Goal: Information Seeking & Learning: Learn about a topic

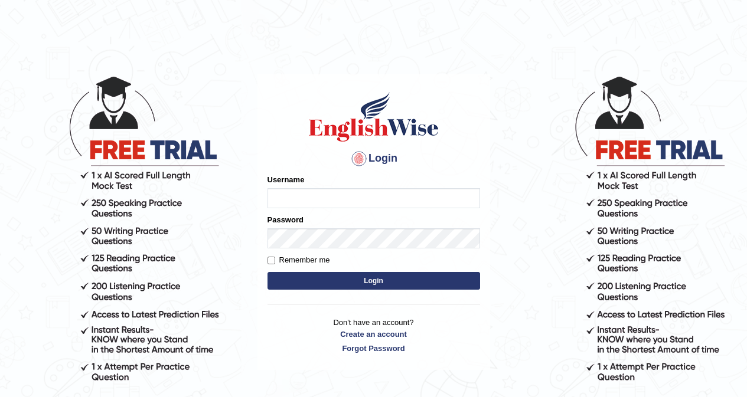
type input "khorshedAlam"
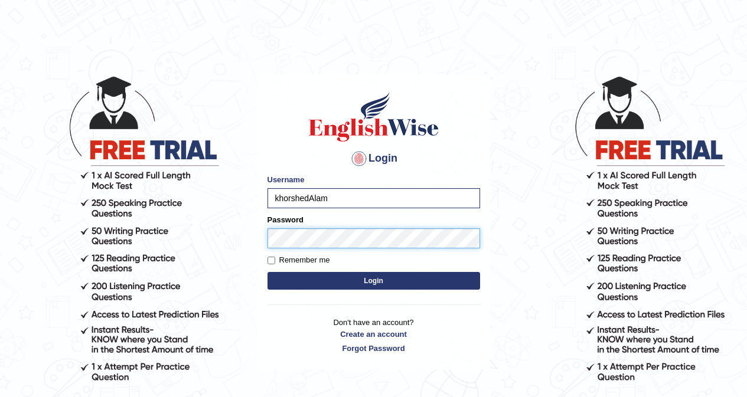
click at [267, 272] on button "Login" at bounding box center [373, 281] width 212 height 18
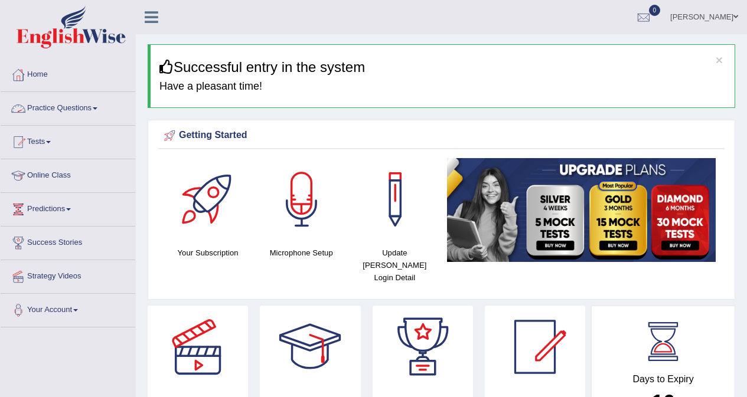
click at [56, 106] on link "Practice Questions" at bounding box center [68, 107] width 135 height 30
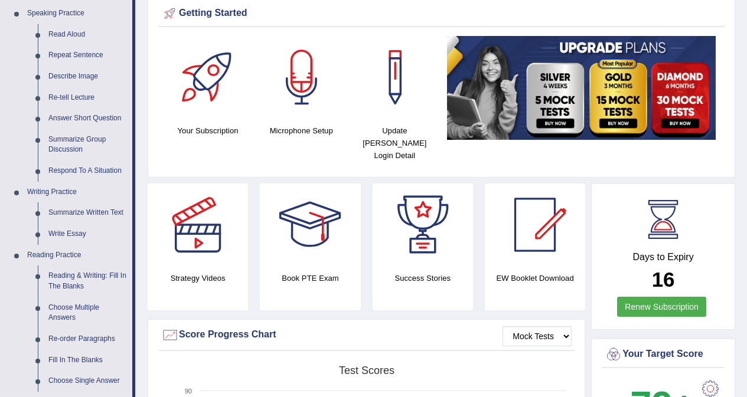
scroll to position [59, 0]
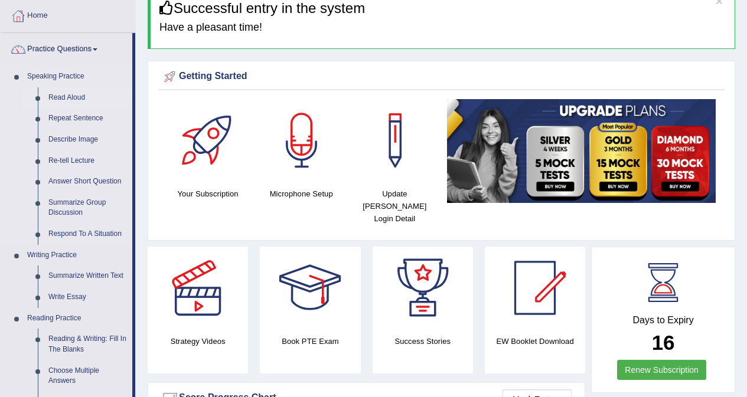
click at [64, 98] on link "Read Aloud" at bounding box center [87, 97] width 89 height 21
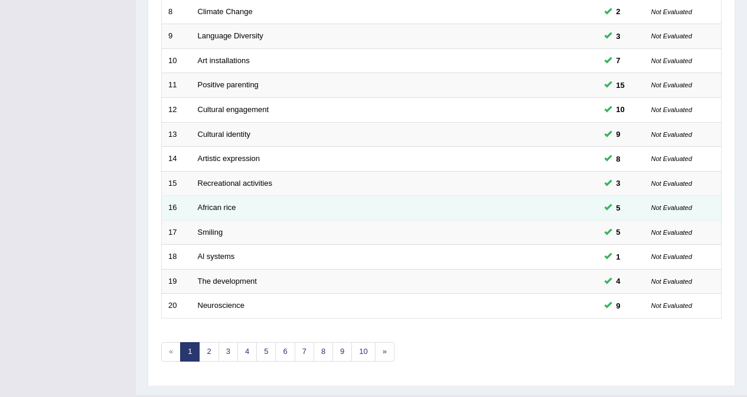
scroll to position [384, 0]
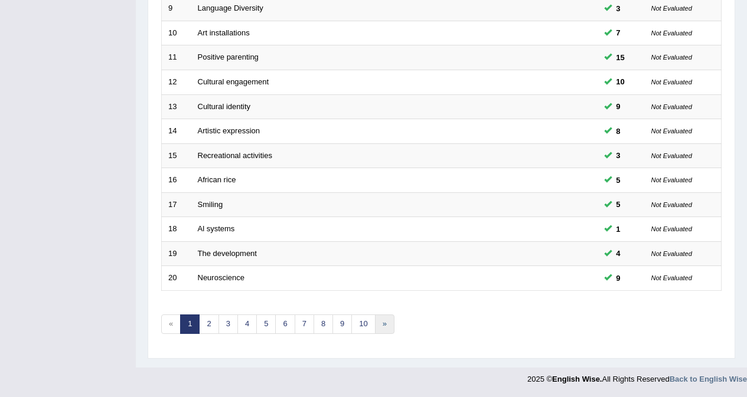
click at [383, 328] on link "»" at bounding box center [384, 324] width 19 height 19
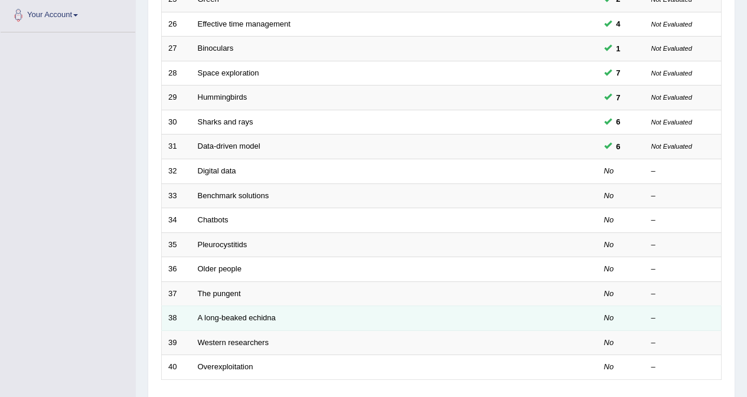
scroll to position [384, 0]
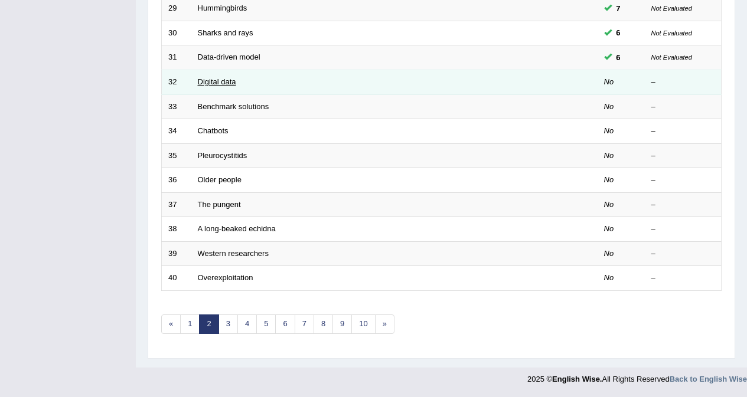
click at [228, 85] on link "Digital data" at bounding box center [217, 81] width 38 height 9
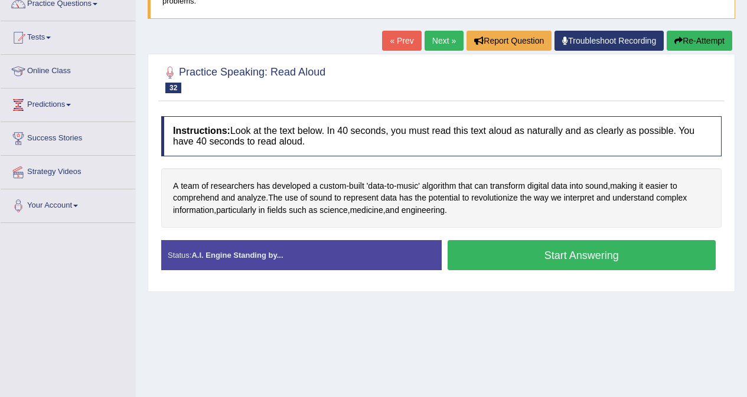
click at [545, 253] on button "Start Answering" at bounding box center [581, 255] width 269 height 30
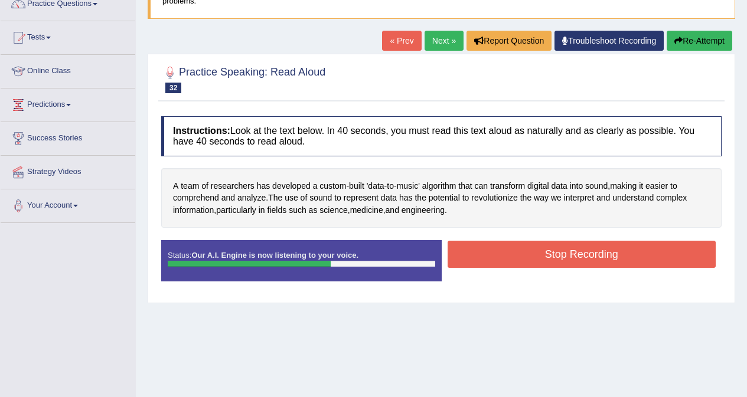
click at [569, 256] on button "Stop Recording" at bounding box center [581, 254] width 269 height 27
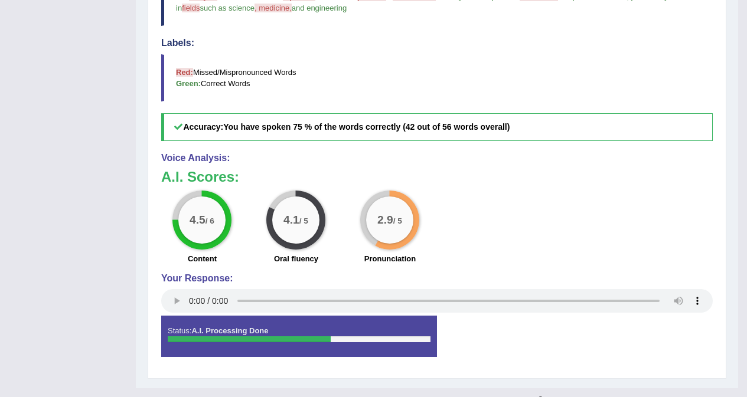
scroll to position [104, 0]
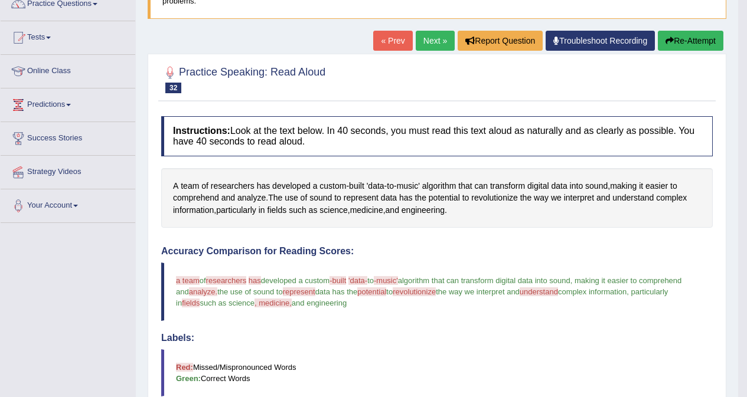
click at [683, 44] on button "Re-Attempt" at bounding box center [690, 41] width 66 height 20
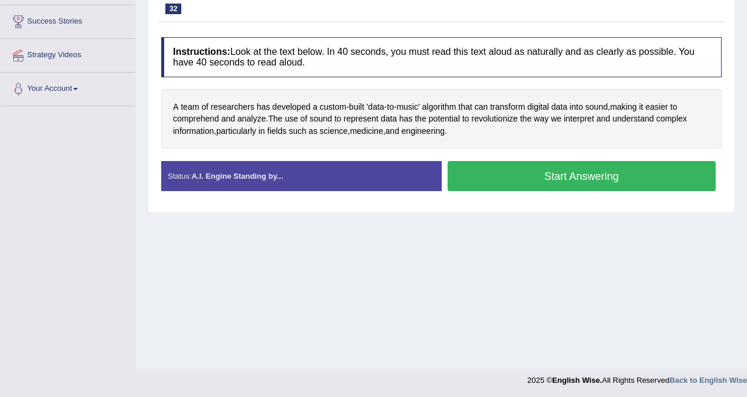
scroll to position [222, 0]
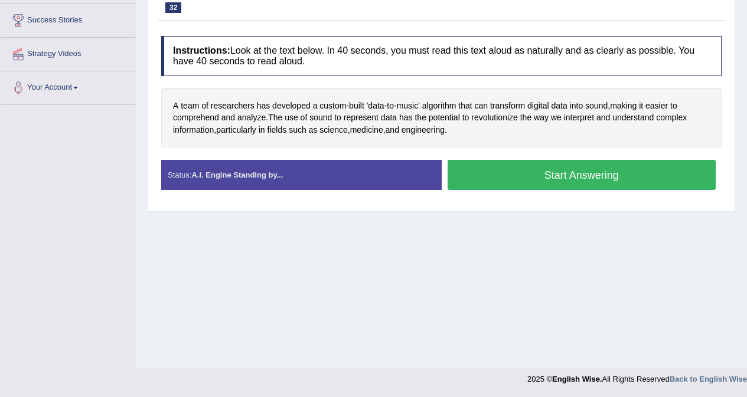
drag, startPoint x: 570, startPoint y: 178, endPoint x: 571, endPoint y: 185, distance: 7.1
click at [571, 178] on button "Start Answering" at bounding box center [581, 175] width 269 height 30
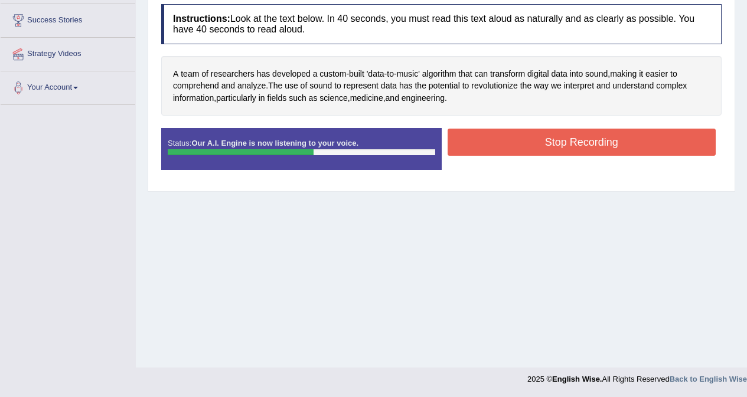
click at [561, 147] on button "Stop Recording" at bounding box center [581, 142] width 269 height 27
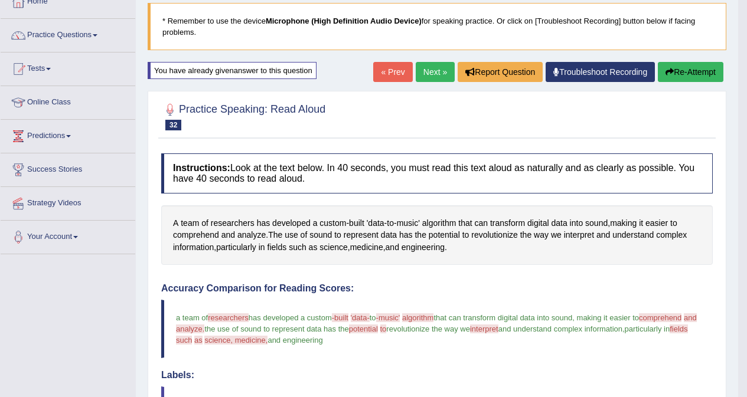
scroll to position [72, 0]
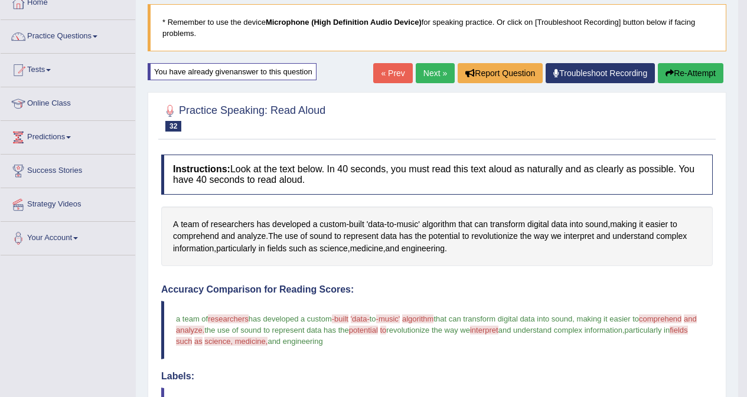
click at [687, 76] on button "Re-Attempt" at bounding box center [690, 73] width 66 height 20
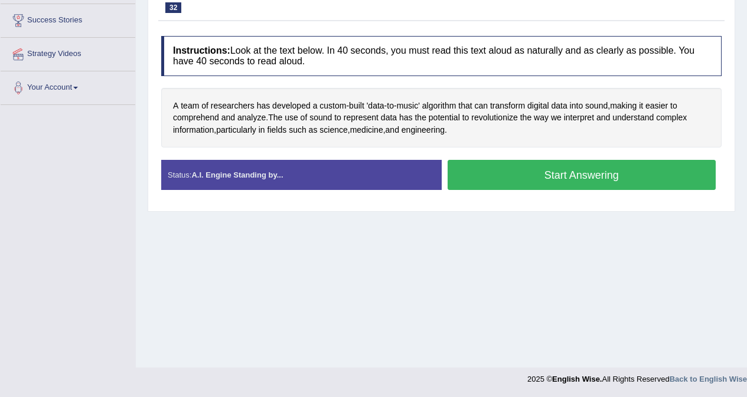
click at [556, 176] on button "Start Answering" at bounding box center [581, 175] width 269 height 30
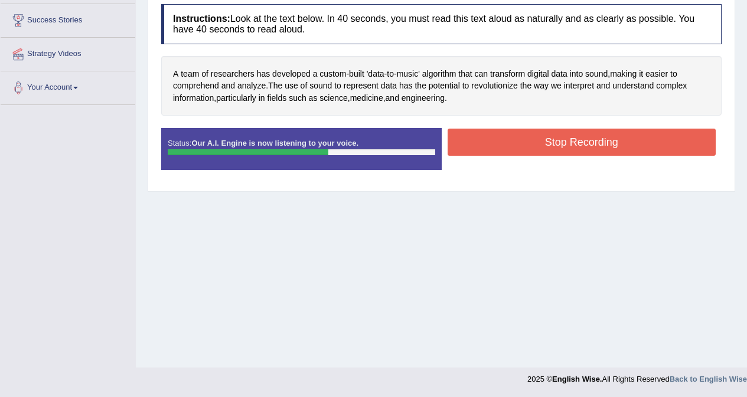
click at [543, 141] on button "Stop Recording" at bounding box center [581, 142] width 269 height 27
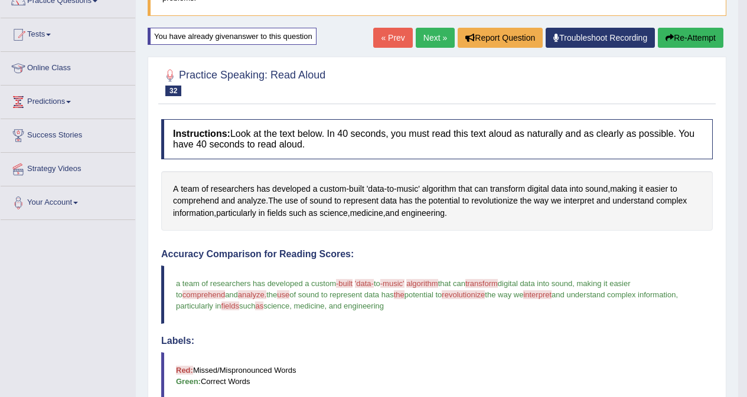
scroll to position [72, 0]
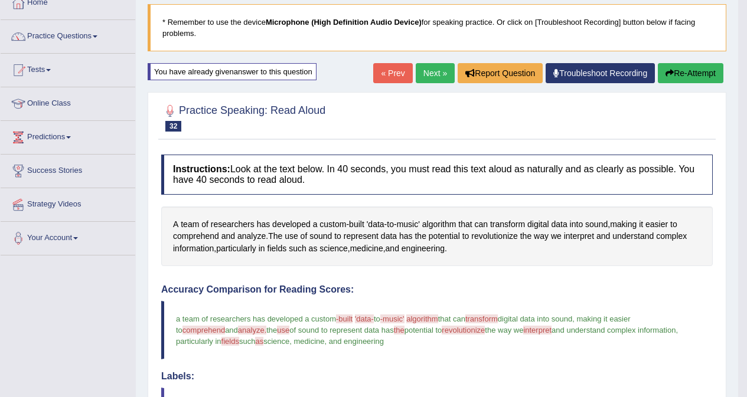
click at [688, 78] on button "Re-Attempt" at bounding box center [690, 73] width 66 height 20
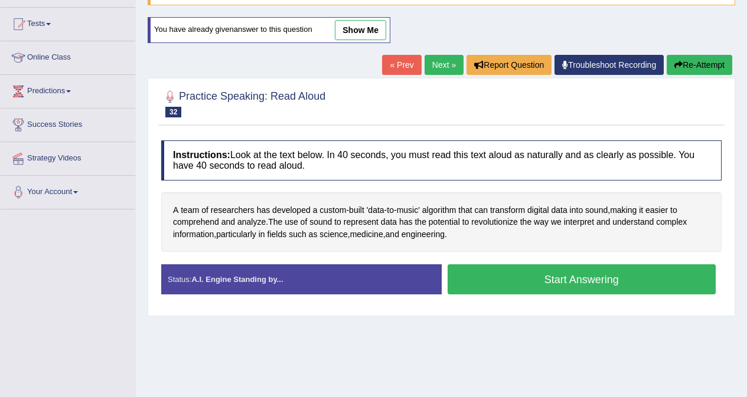
scroll to position [222, 0]
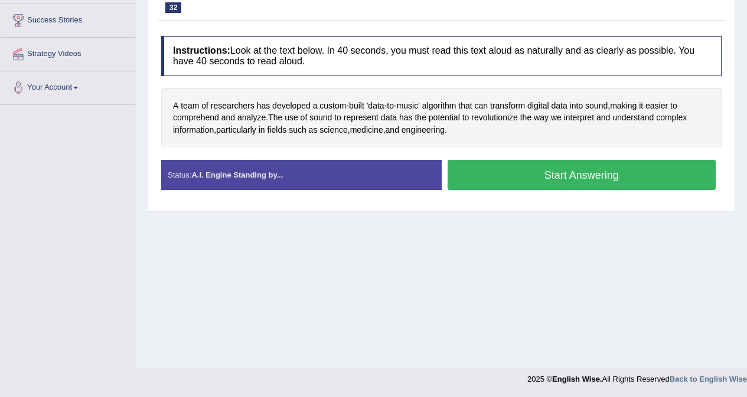
click at [567, 178] on button "Start Answering" at bounding box center [581, 175] width 269 height 30
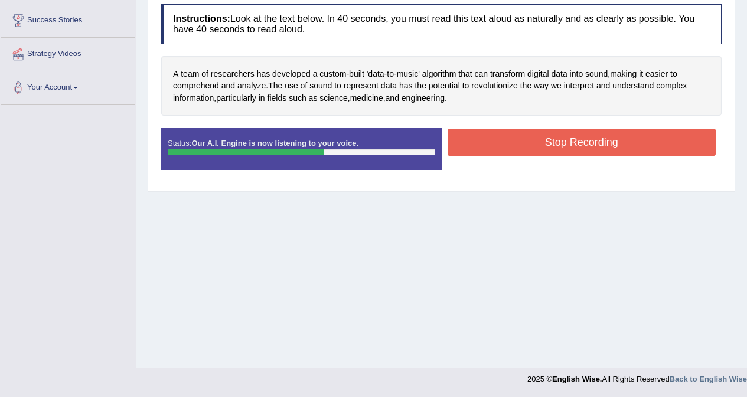
click at [592, 140] on button "Stop Recording" at bounding box center [581, 142] width 269 height 27
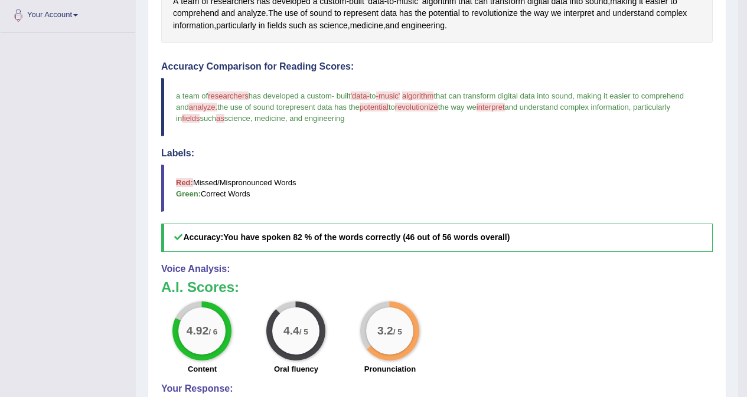
scroll to position [118, 0]
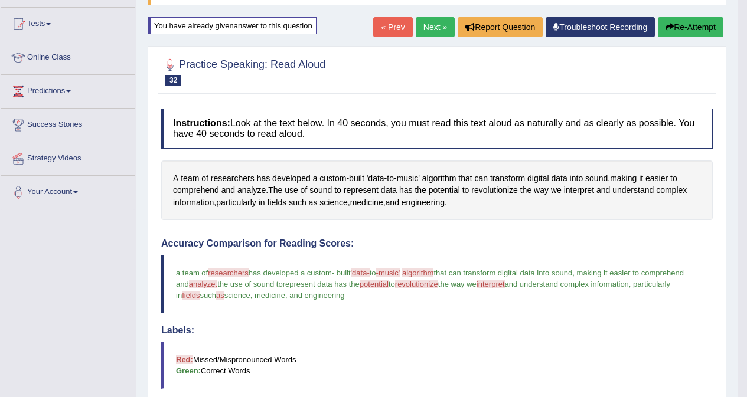
click at [675, 32] on button "Re-Attempt" at bounding box center [690, 27] width 66 height 20
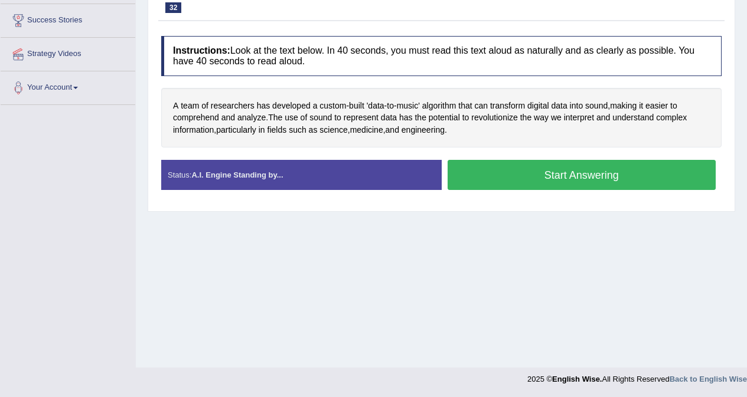
scroll to position [222, 0]
click at [572, 174] on button "Start Answering" at bounding box center [581, 175] width 269 height 30
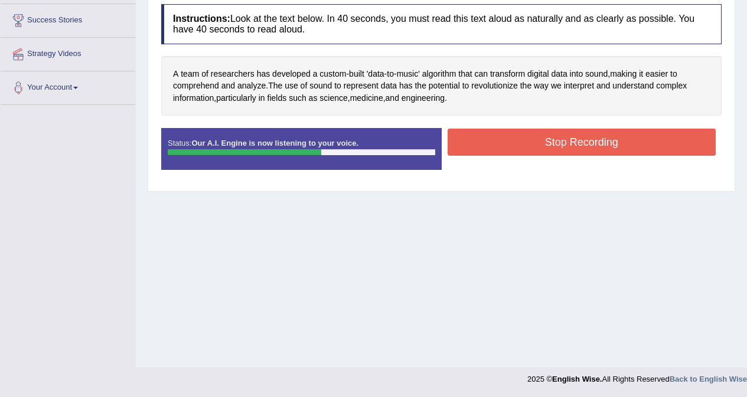
click at [536, 141] on button "Stop Recording" at bounding box center [581, 142] width 269 height 27
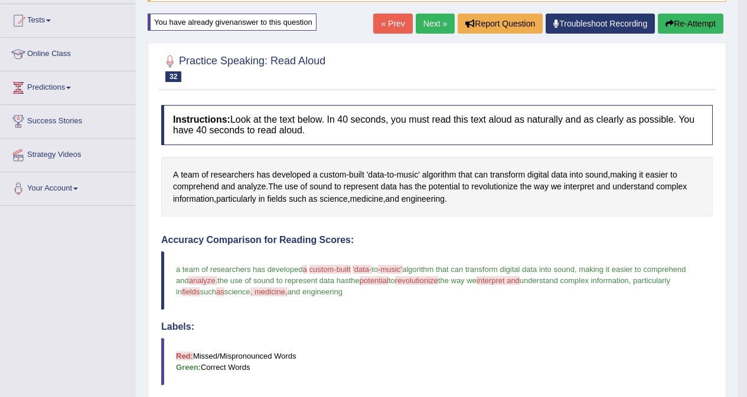
scroll to position [131, 0]
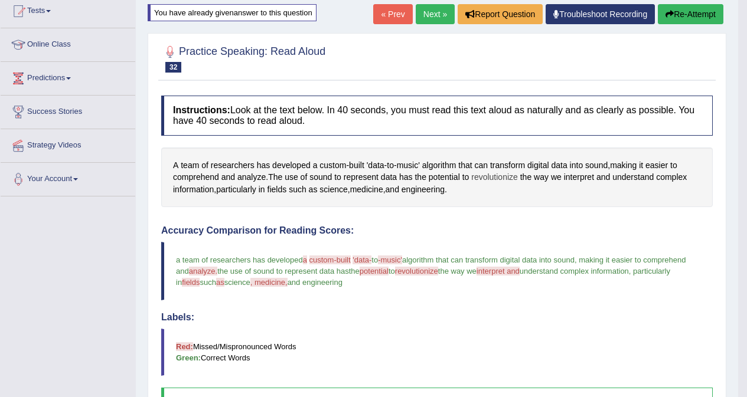
click at [489, 176] on span "revolutionize" at bounding box center [494, 177] width 47 height 12
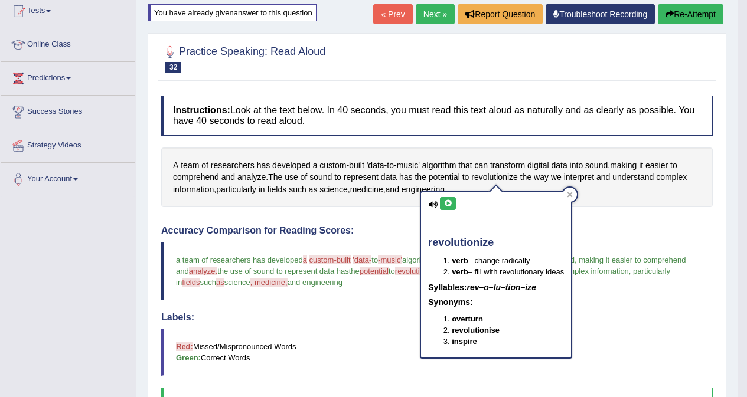
click at [447, 202] on icon at bounding box center [447, 203] width 9 height 7
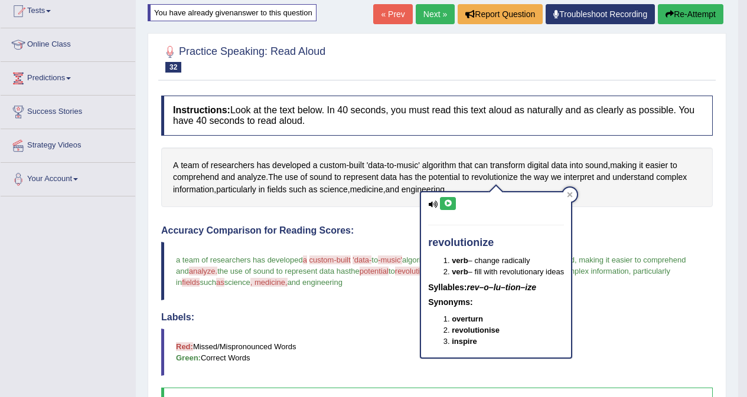
click at [697, 16] on button "Re-Attempt" at bounding box center [690, 14] width 66 height 20
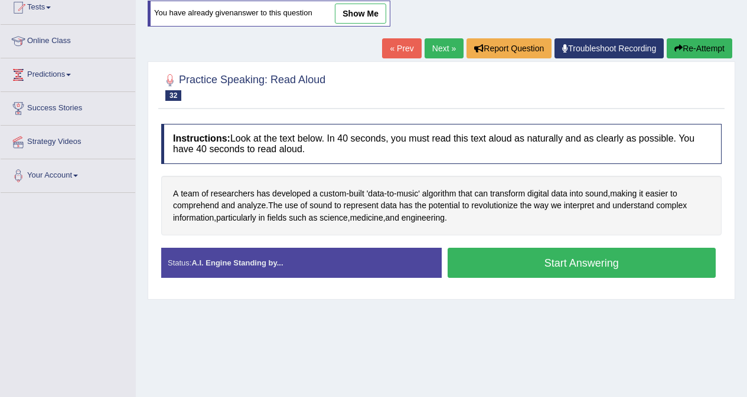
click at [535, 261] on button "Start Answering" at bounding box center [581, 263] width 269 height 30
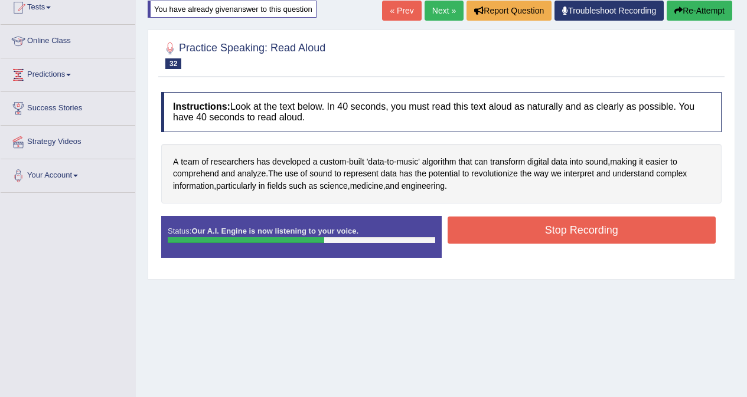
click at [552, 233] on button "Stop Recording" at bounding box center [581, 230] width 269 height 27
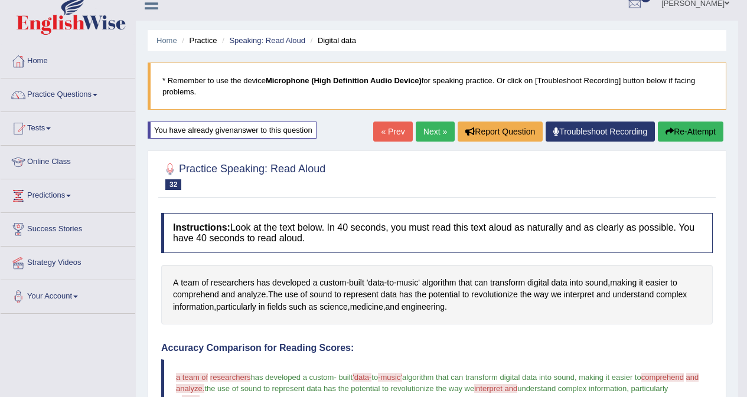
scroll to position [13, 0]
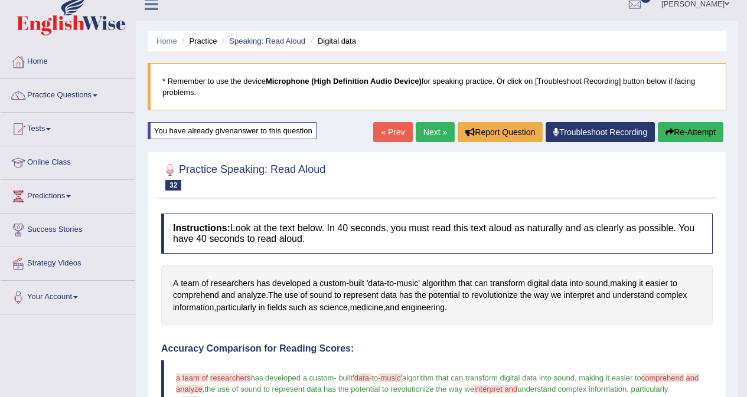
click at [690, 139] on button "Re-Attempt" at bounding box center [690, 132] width 66 height 20
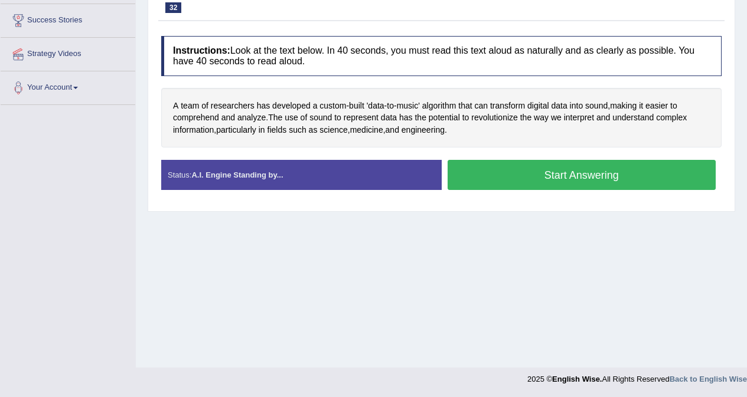
click at [608, 179] on button "Start Answering" at bounding box center [581, 175] width 269 height 30
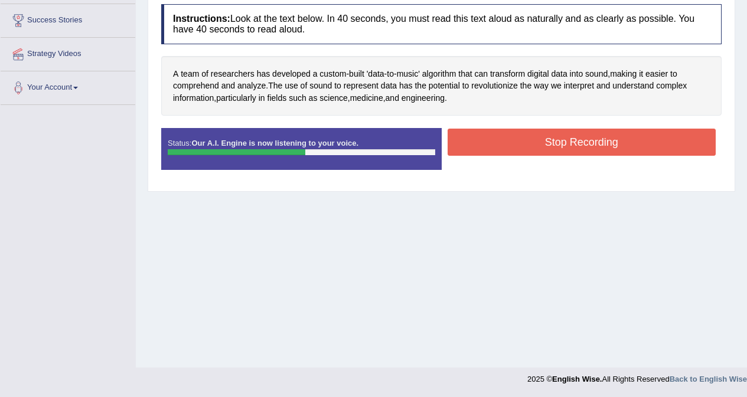
click at [585, 143] on button "Stop Recording" at bounding box center [581, 142] width 269 height 27
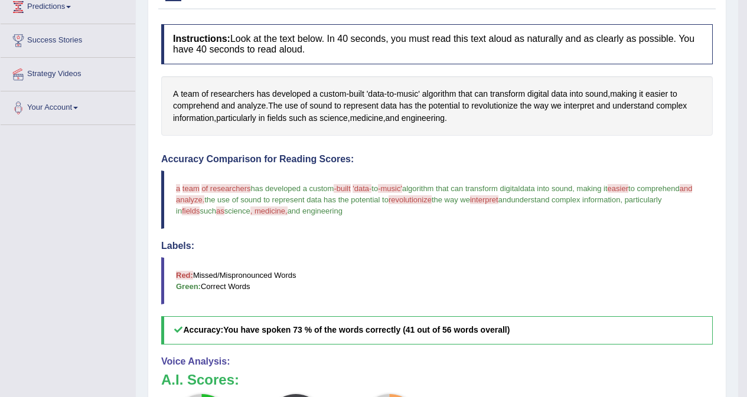
scroll to position [131, 0]
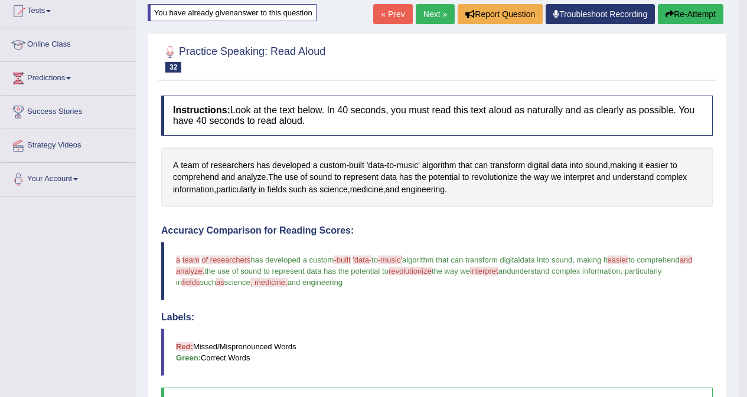
click at [694, 17] on button "Re-Attempt" at bounding box center [690, 14] width 66 height 20
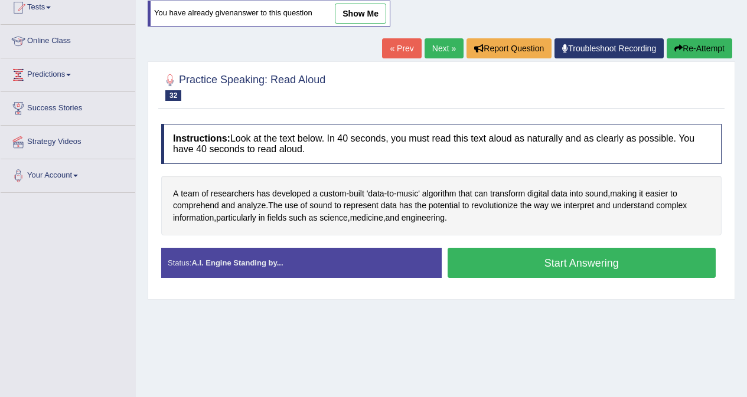
click at [583, 265] on button "Start Answering" at bounding box center [581, 263] width 269 height 30
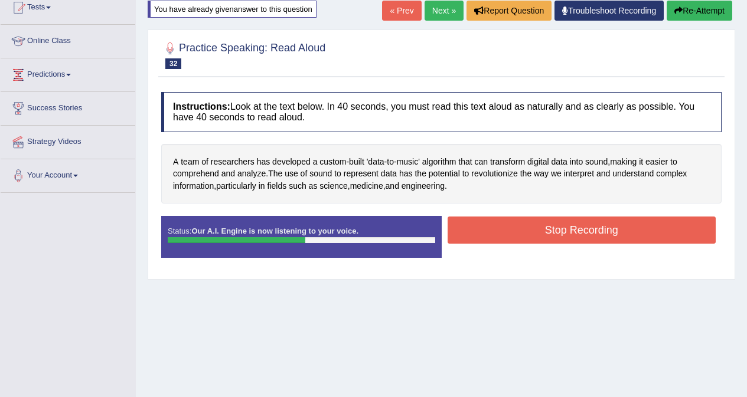
click at [572, 236] on button "Stop Recording" at bounding box center [581, 230] width 269 height 27
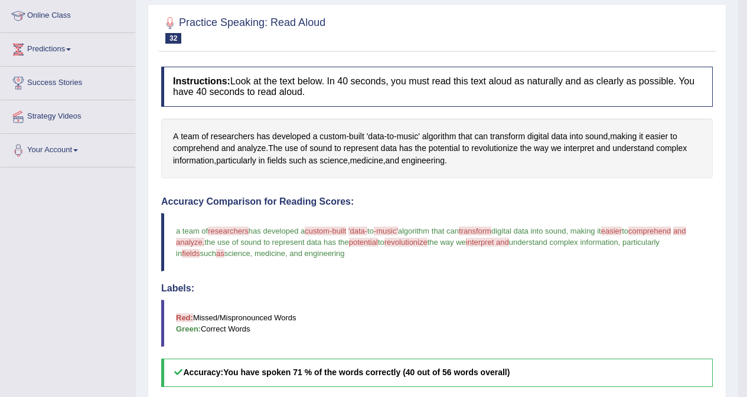
scroll to position [131, 0]
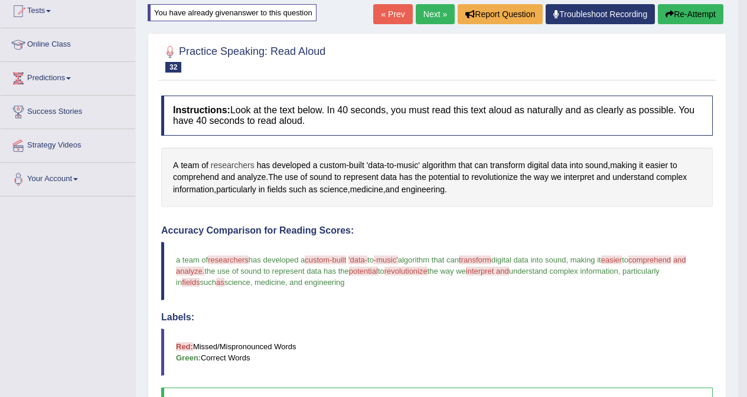
click at [239, 165] on span "researchers" at bounding box center [233, 165] width 44 height 12
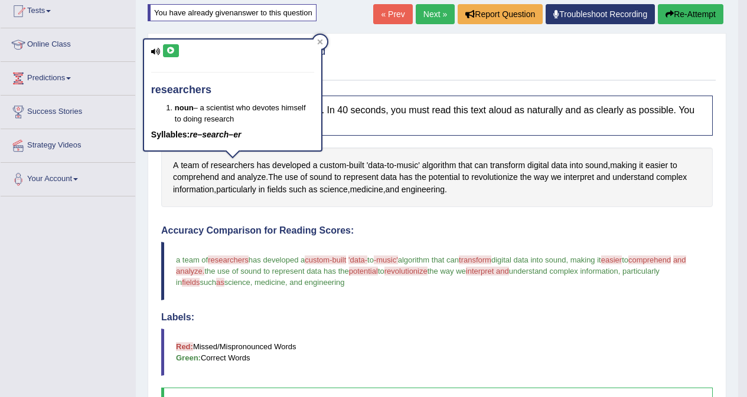
click at [174, 51] on icon at bounding box center [170, 50] width 9 height 7
click at [175, 53] on button at bounding box center [171, 50] width 16 height 13
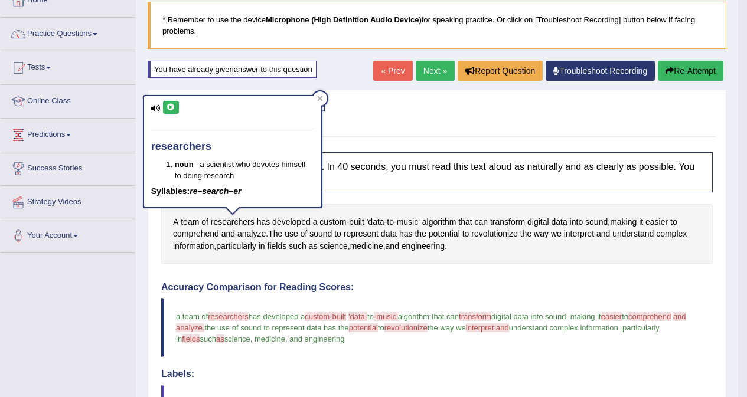
scroll to position [72, 0]
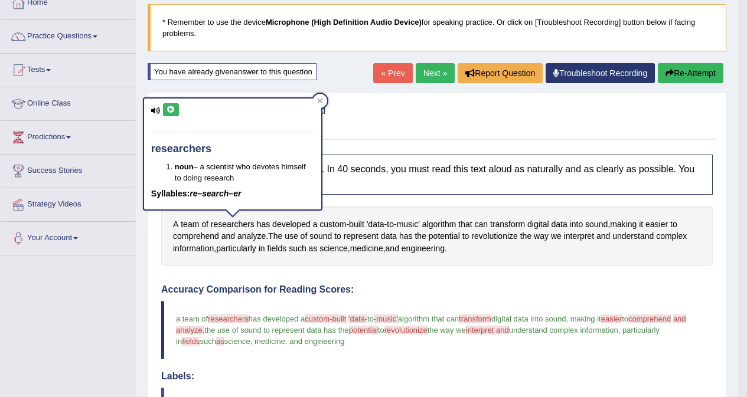
click at [676, 71] on button "Re-Attempt" at bounding box center [690, 73] width 66 height 20
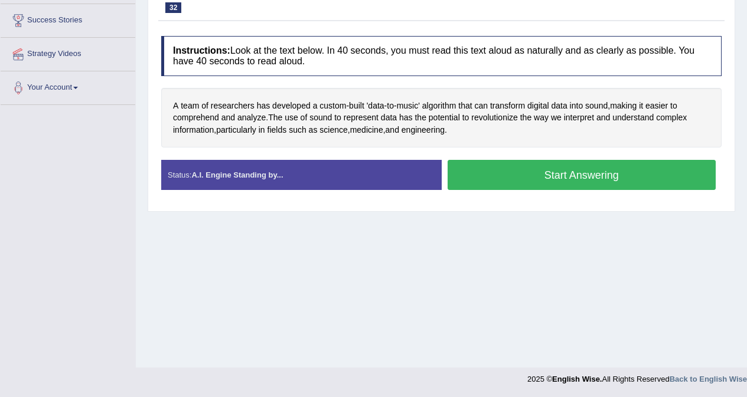
click at [536, 181] on button "Start Answering" at bounding box center [581, 175] width 269 height 30
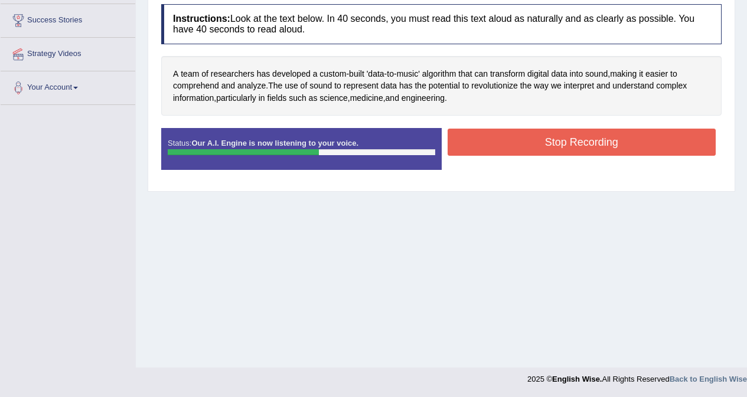
click at [544, 142] on button "Stop Recording" at bounding box center [581, 142] width 269 height 27
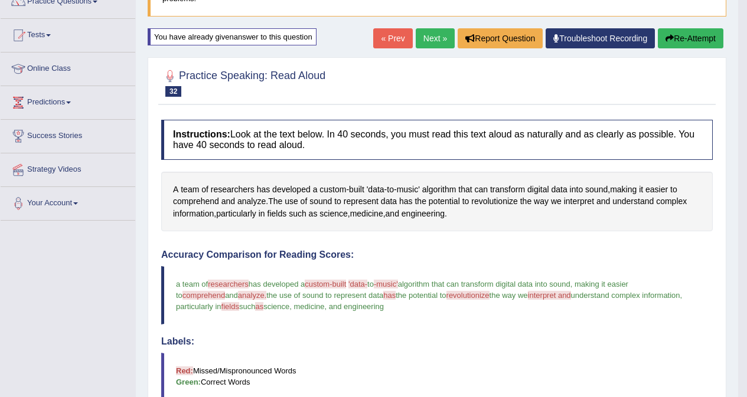
scroll to position [104, 0]
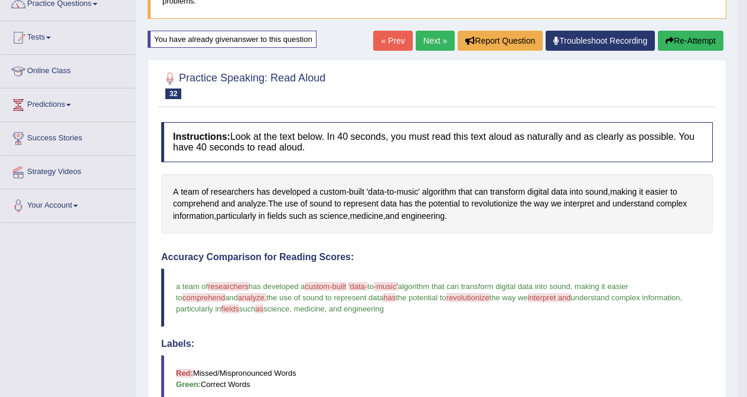
click at [676, 40] on button "Re-Attempt" at bounding box center [690, 41] width 66 height 20
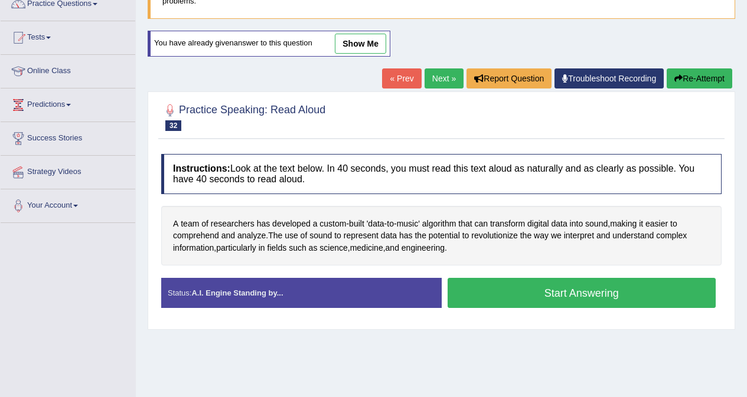
scroll to position [222, 0]
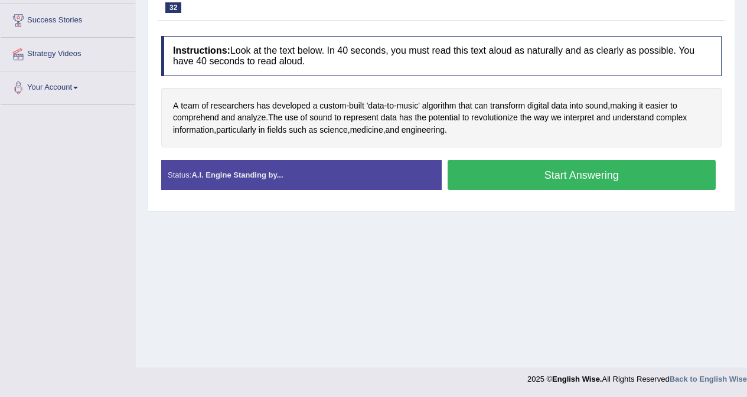
click at [516, 179] on button "Start Answering" at bounding box center [581, 175] width 269 height 30
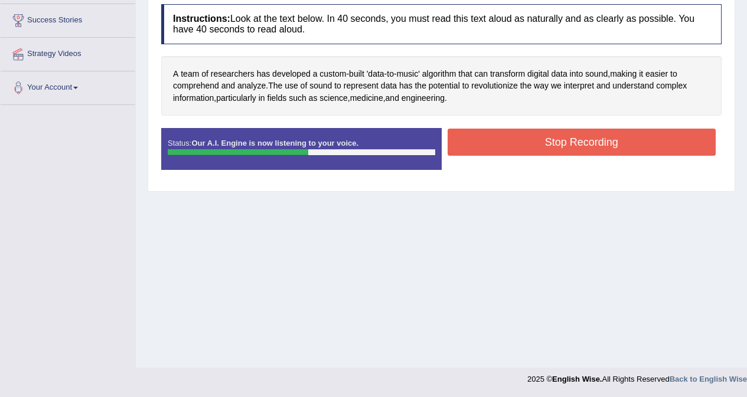
click at [539, 143] on button "Stop Recording" at bounding box center [581, 142] width 269 height 27
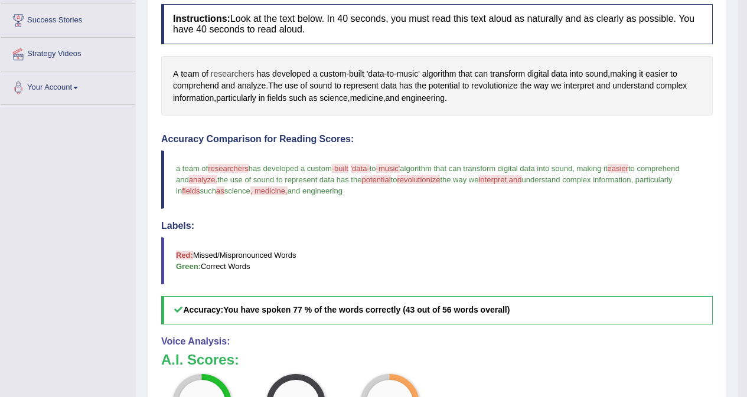
click at [231, 74] on span "researchers" at bounding box center [233, 74] width 44 height 12
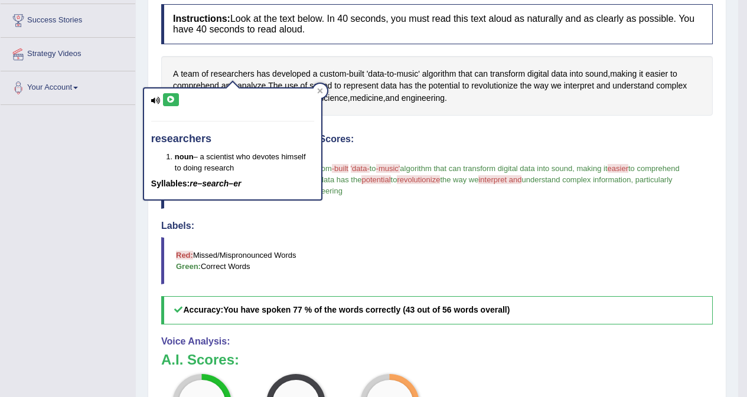
click at [172, 102] on icon at bounding box center [170, 99] width 9 height 7
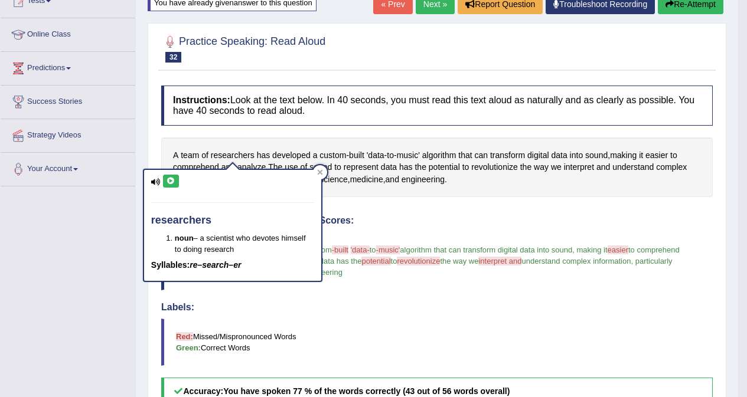
scroll to position [104, 0]
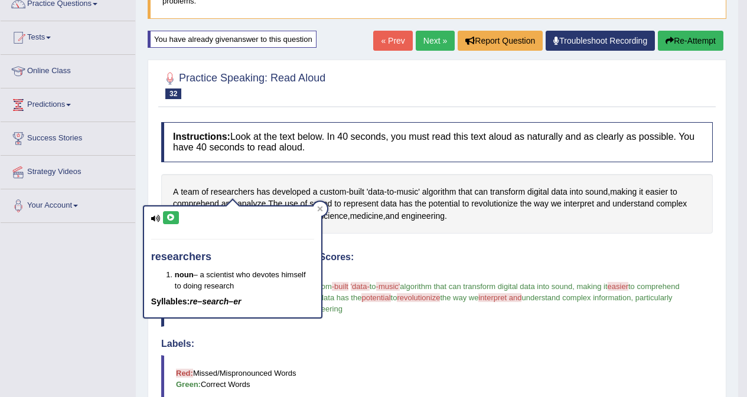
click at [169, 215] on icon at bounding box center [170, 217] width 9 height 7
click at [497, 204] on span "revolutionize" at bounding box center [494, 204] width 47 height 12
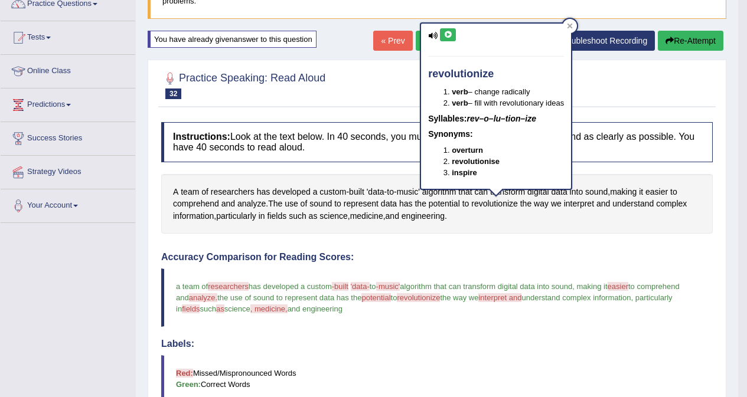
click at [446, 33] on icon at bounding box center [447, 34] width 9 height 7
click at [454, 201] on span "potential" at bounding box center [443, 204] width 31 height 12
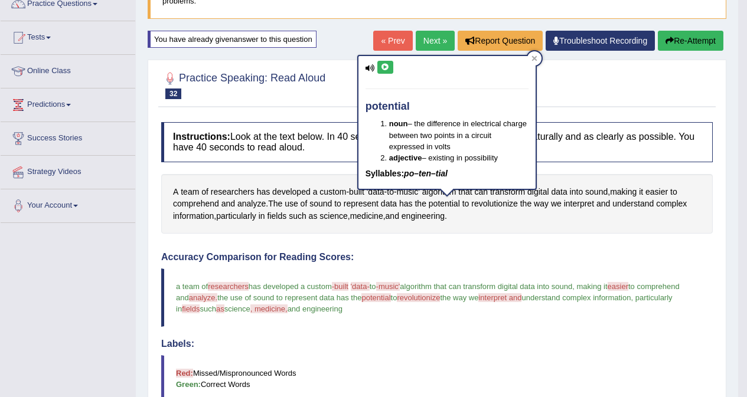
click at [385, 67] on icon at bounding box center [385, 67] width 9 height 7
click at [384, 68] on icon at bounding box center [385, 67] width 9 height 7
click at [358, 194] on div "potential noun – the difference in electrical charge between two points in a ci…" at bounding box center [446, 126] width 179 height 143
click at [358, 191] on div "potential noun – the difference in electrical charge between two points in a ci…" at bounding box center [446, 126] width 179 height 143
click at [352, 192] on span "built" at bounding box center [356, 192] width 15 height 12
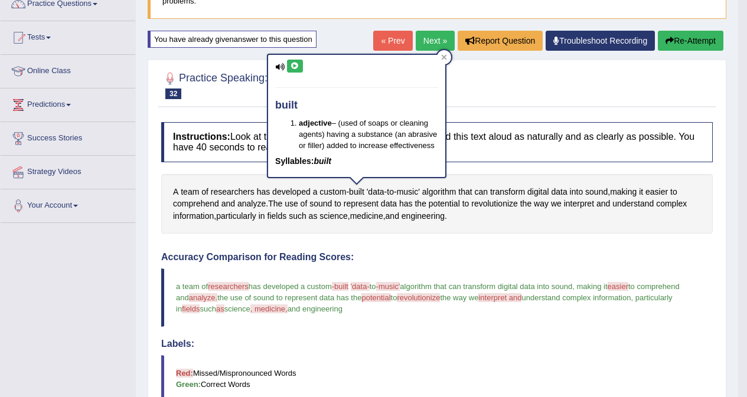
click at [302, 70] on button at bounding box center [295, 66] width 16 height 13
click at [374, 191] on span "'data" at bounding box center [376, 192] width 18 height 12
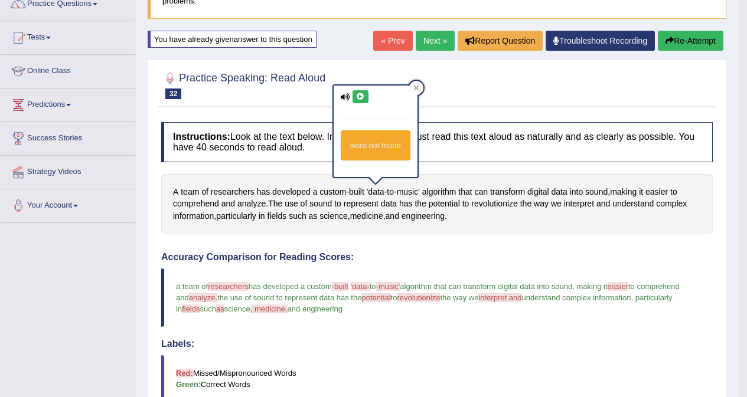
click at [363, 96] on icon at bounding box center [360, 96] width 9 height 7
click at [360, 97] on icon at bounding box center [360, 96] width 9 height 7
click at [377, 195] on span "'data" at bounding box center [376, 192] width 18 height 12
click at [359, 94] on icon at bounding box center [360, 96] width 9 height 7
click at [407, 194] on span "music'" at bounding box center [408, 192] width 23 height 12
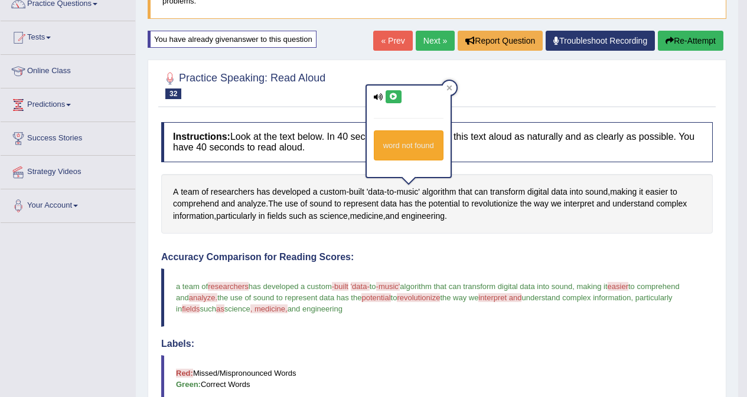
click at [395, 99] on icon at bounding box center [393, 96] width 9 height 7
click at [561, 190] on span "data" at bounding box center [559, 192] width 16 height 12
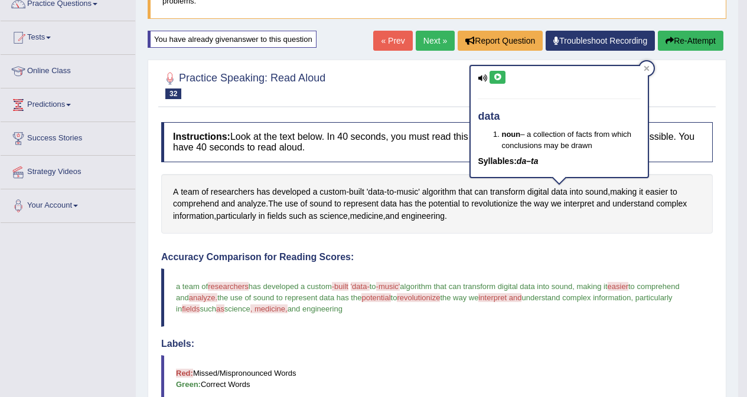
click at [498, 75] on icon at bounding box center [497, 77] width 9 height 7
click at [654, 195] on span "easier" at bounding box center [656, 192] width 22 height 12
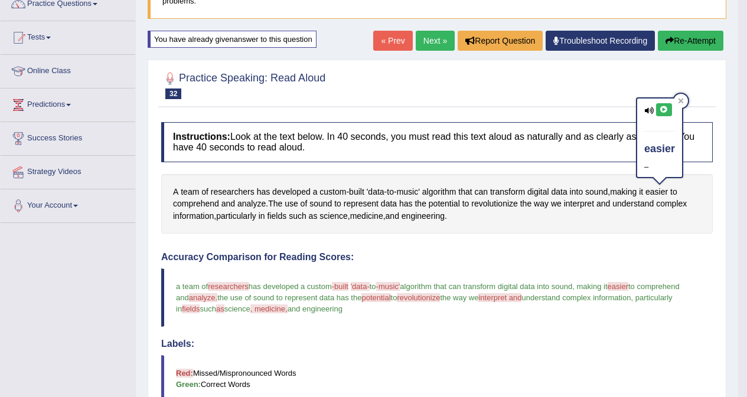
click at [663, 110] on icon at bounding box center [663, 109] width 9 height 7
click at [680, 38] on button "Re-Attempt" at bounding box center [690, 41] width 66 height 20
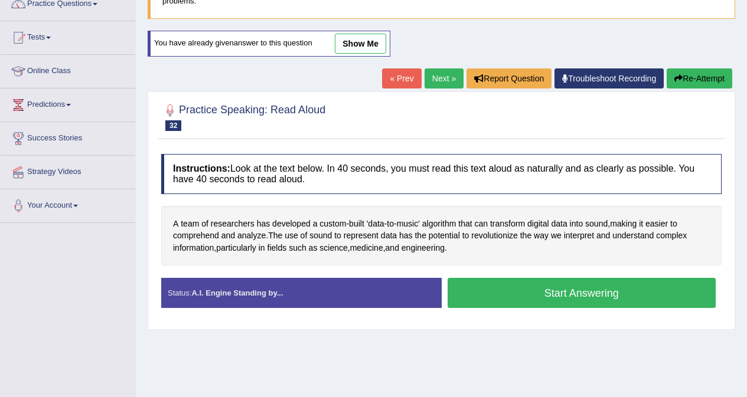
click at [538, 294] on button "Start Answering" at bounding box center [581, 293] width 269 height 30
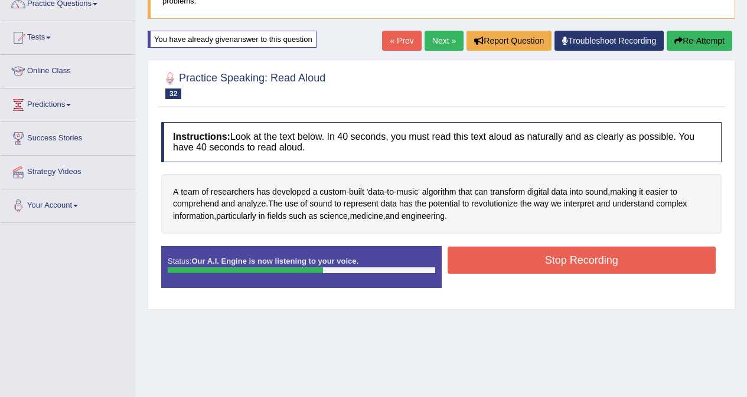
click at [569, 260] on button "Stop Recording" at bounding box center [581, 260] width 269 height 27
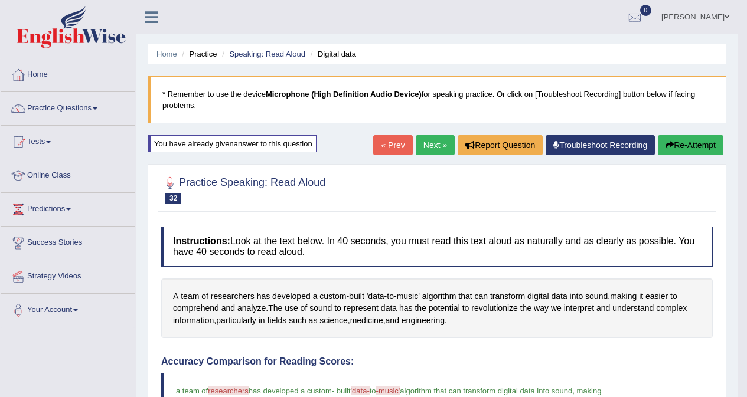
click at [682, 147] on button "Re-Attempt" at bounding box center [690, 145] width 66 height 20
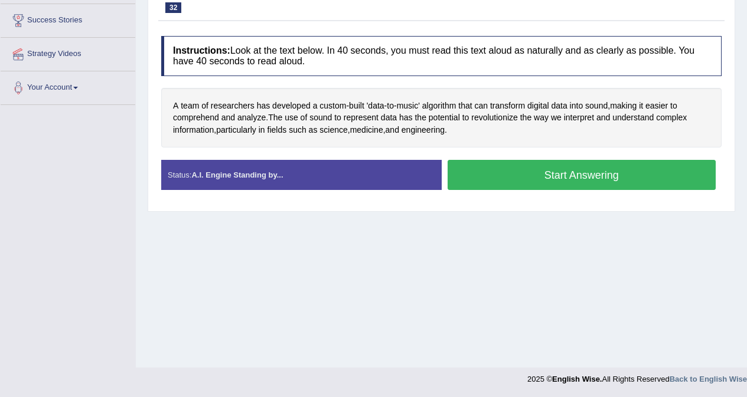
click at [587, 181] on button "Start Answering" at bounding box center [581, 175] width 269 height 30
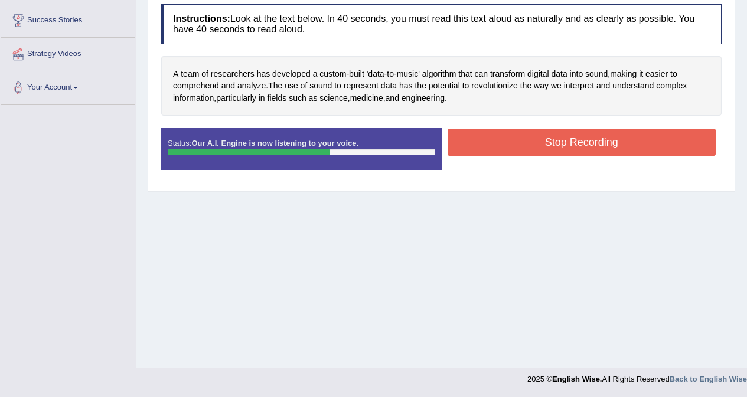
click at [577, 155] on button "Stop Recording" at bounding box center [581, 142] width 269 height 27
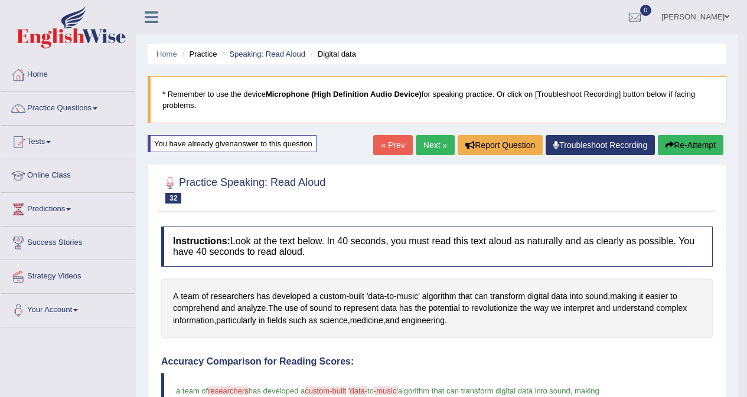
click at [432, 145] on link "Next »" at bounding box center [434, 145] width 39 height 20
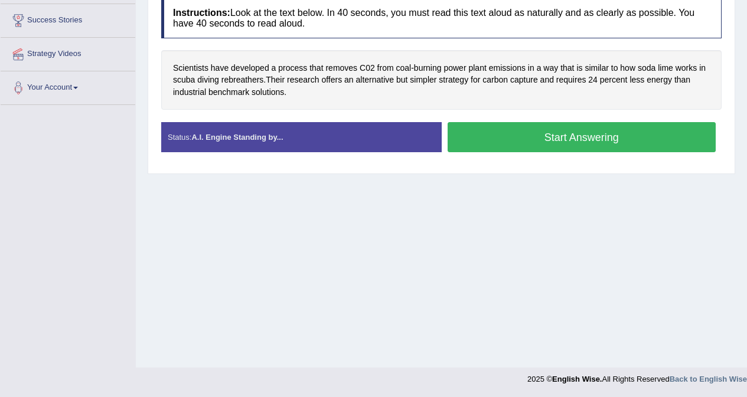
click at [552, 140] on button "Start Answering" at bounding box center [581, 137] width 269 height 30
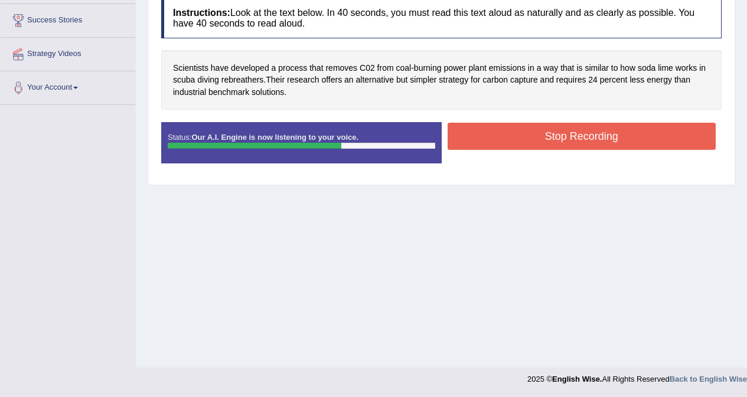
click at [547, 136] on button "Stop Recording" at bounding box center [581, 136] width 269 height 27
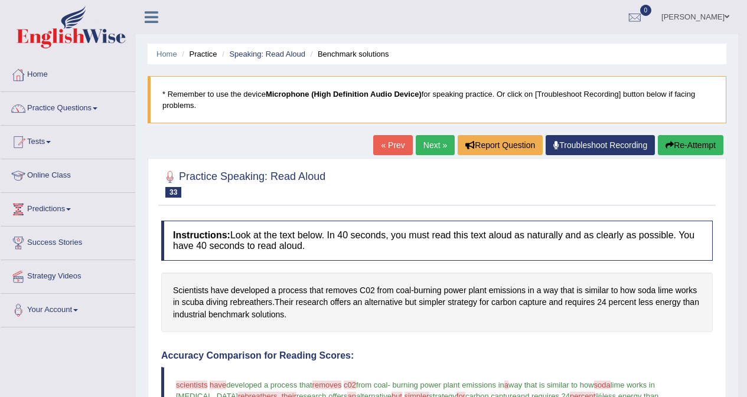
click at [677, 148] on button "Re-Attempt" at bounding box center [690, 145] width 66 height 20
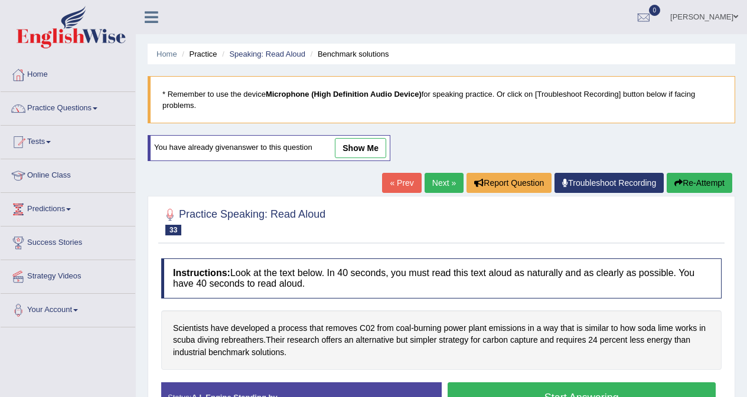
scroll to position [222, 0]
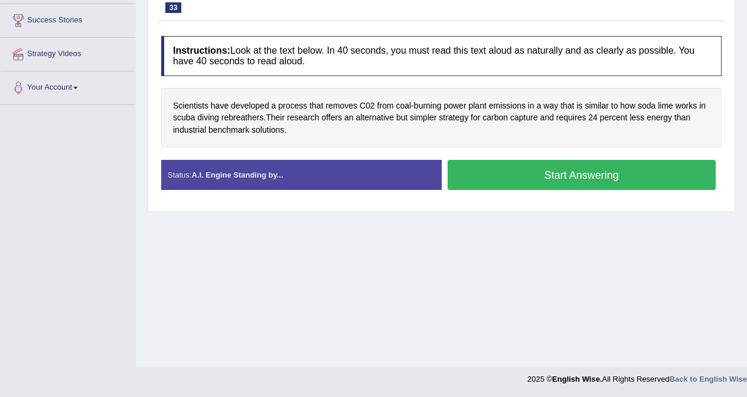
click at [601, 175] on button "Start Answering" at bounding box center [581, 175] width 269 height 30
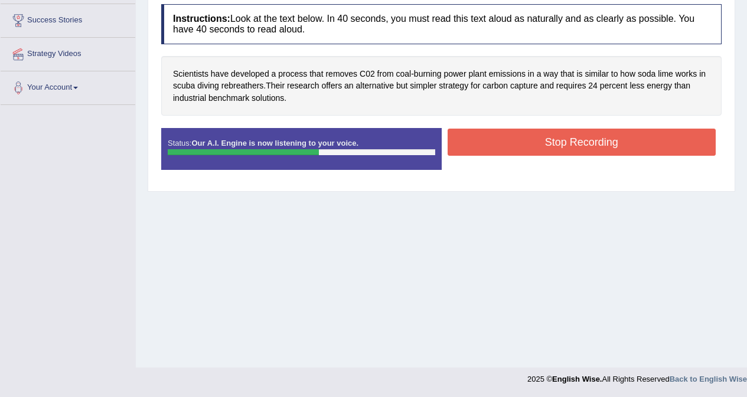
click at [581, 149] on button "Stop Recording" at bounding box center [581, 142] width 269 height 27
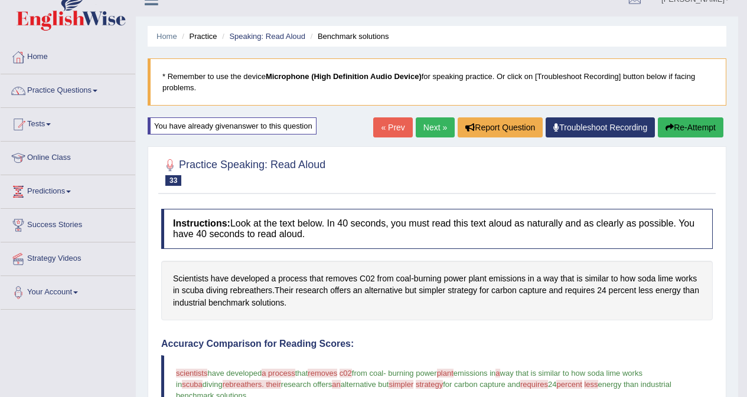
scroll to position [13, 0]
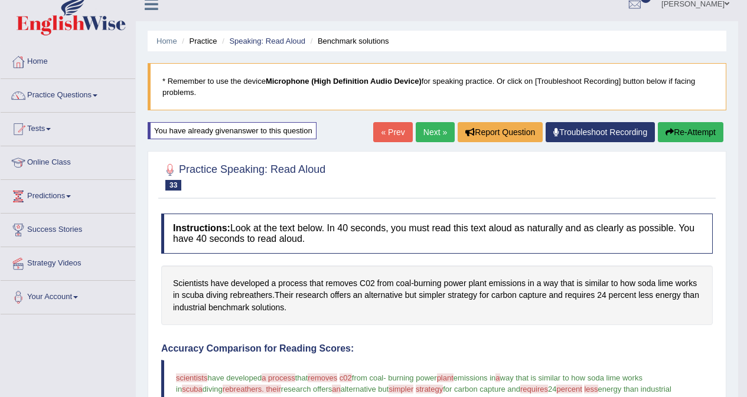
click at [688, 129] on button "Re-Attempt" at bounding box center [690, 132] width 66 height 20
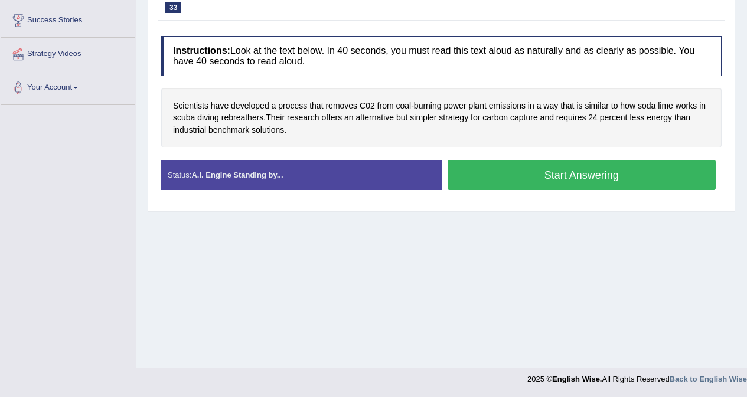
click at [616, 178] on button "Start Answering" at bounding box center [581, 175] width 269 height 30
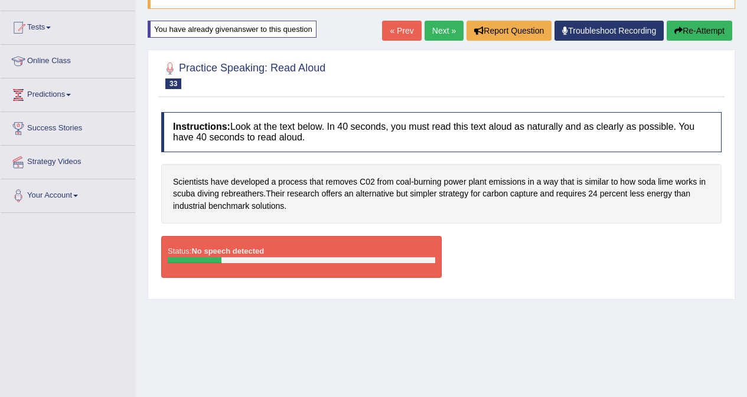
scroll to position [118, 0]
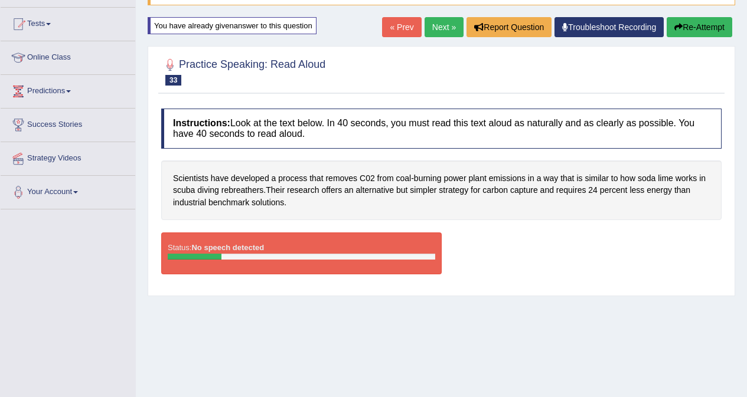
click at [698, 30] on button "Re-Attempt" at bounding box center [699, 27] width 66 height 20
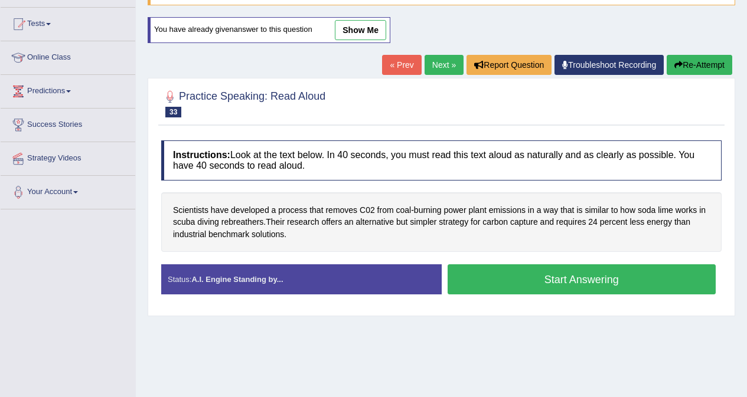
click at [581, 279] on button "Start Answering" at bounding box center [581, 279] width 269 height 30
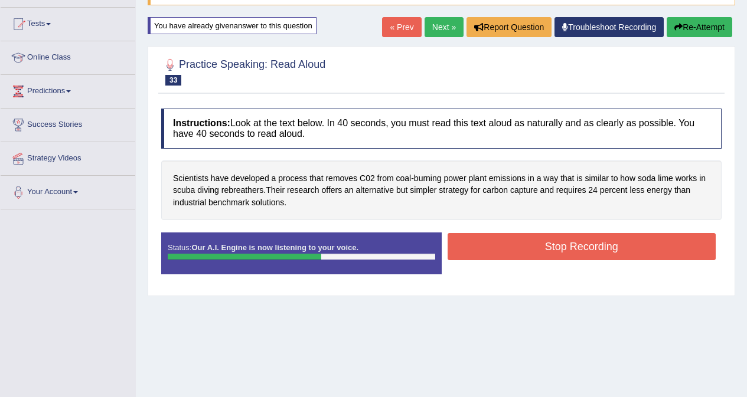
click at [591, 243] on button "Stop Recording" at bounding box center [581, 246] width 269 height 27
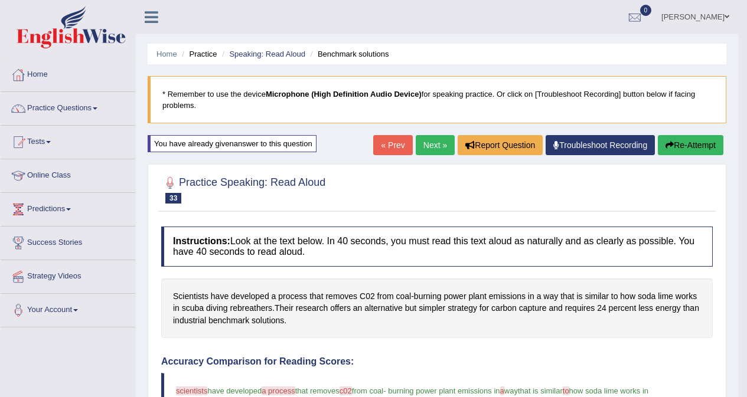
click at [690, 142] on button "Re-Attempt" at bounding box center [690, 145] width 66 height 20
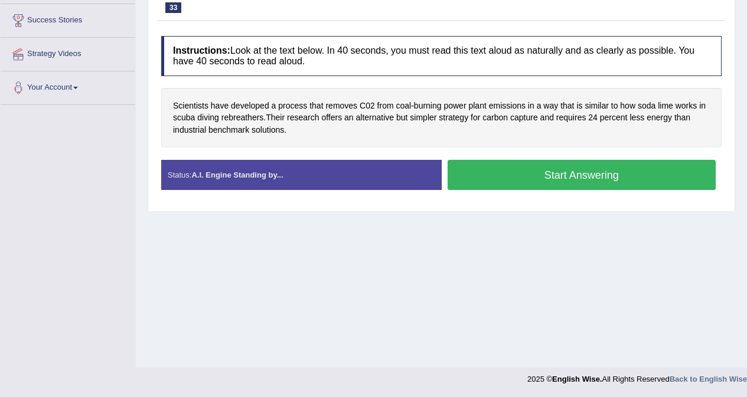
scroll to position [222, 0]
click at [582, 179] on button "Start Answering" at bounding box center [581, 175] width 269 height 30
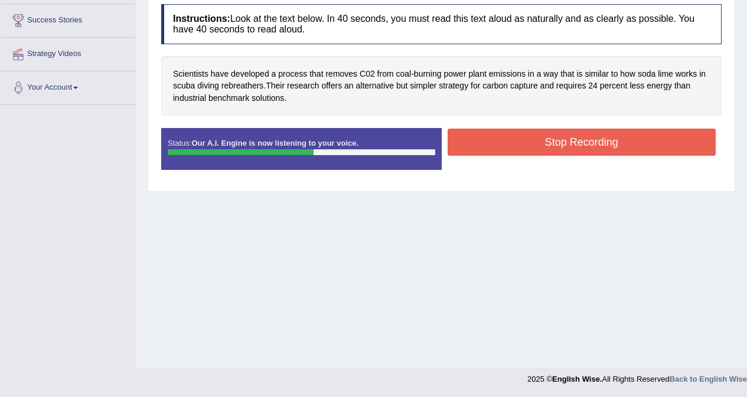
click at [577, 143] on button "Stop Recording" at bounding box center [581, 142] width 269 height 27
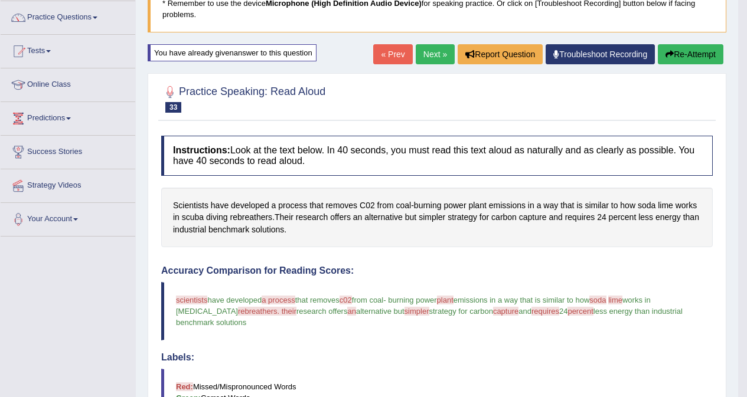
scroll to position [72, 0]
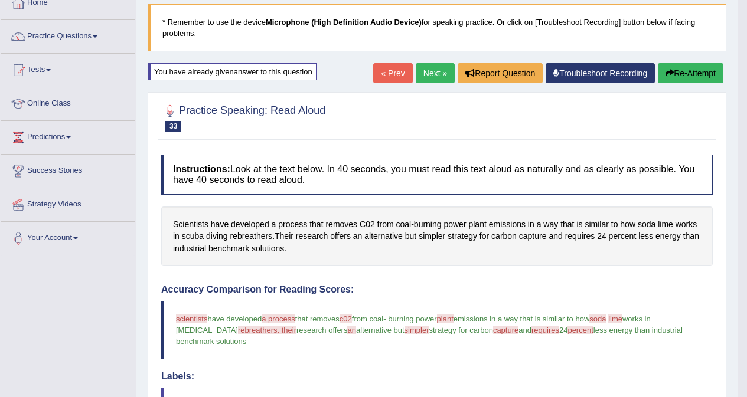
click at [682, 74] on button "Re-Attempt" at bounding box center [690, 73] width 66 height 20
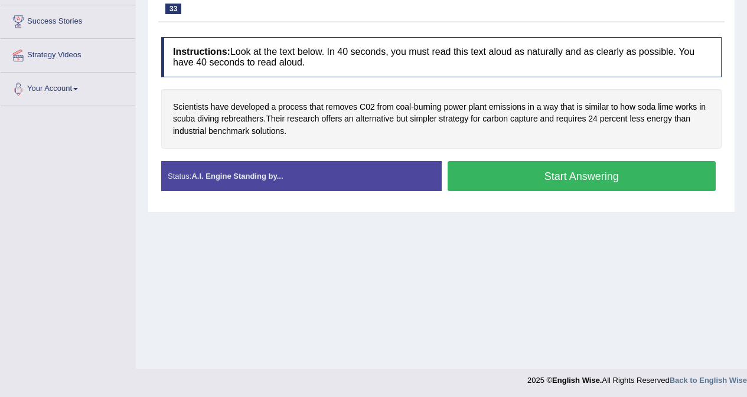
scroll to position [222, 0]
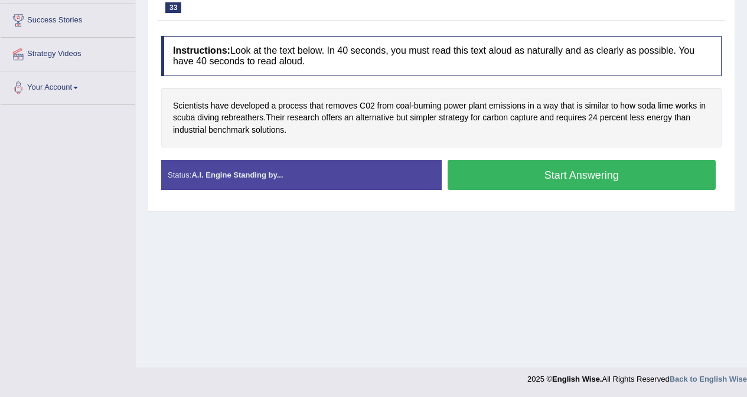
click at [545, 181] on button "Start Answering" at bounding box center [581, 175] width 269 height 30
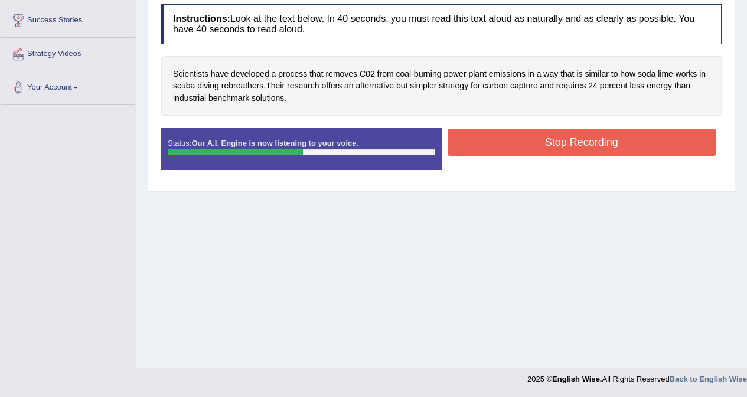
click at [587, 145] on button "Stop Recording" at bounding box center [581, 142] width 269 height 27
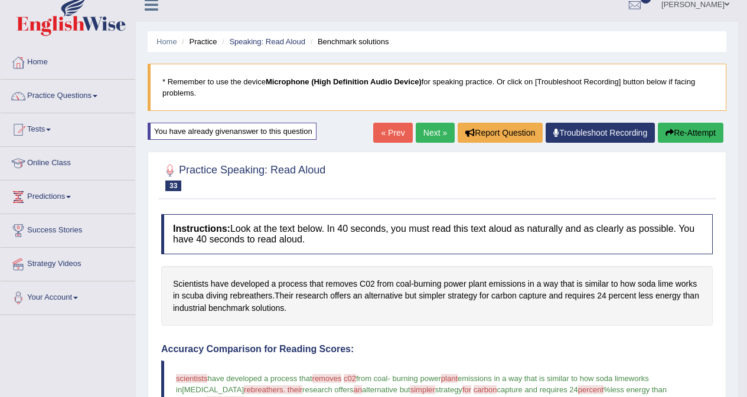
scroll to position [0, 0]
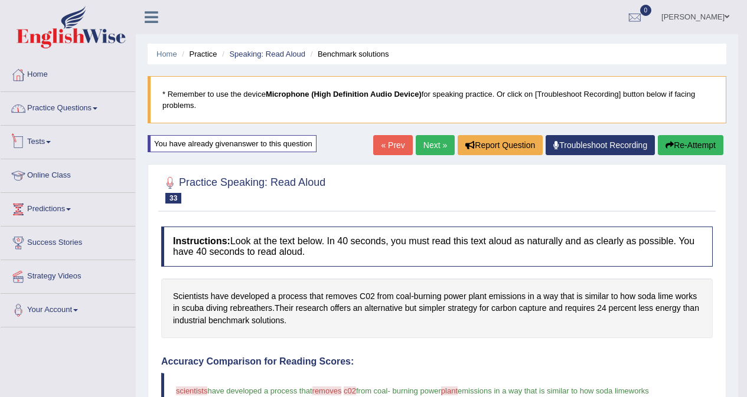
click at [77, 115] on link "Practice Questions" at bounding box center [68, 107] width 135 height 30
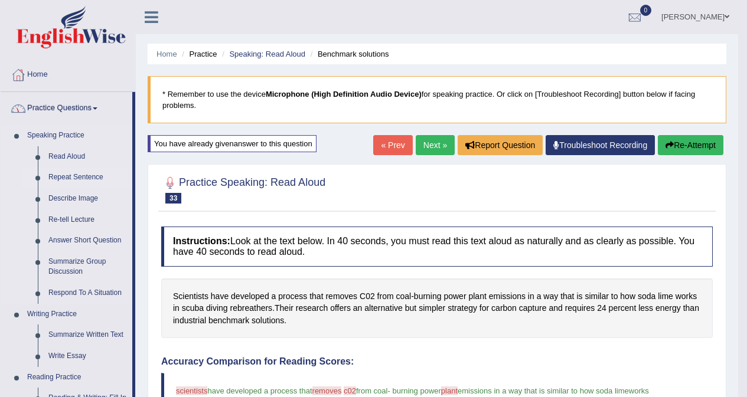
click at [68, 174] on link "Repeat Sentence" at bounding box center [87, 177] width 89 height 21
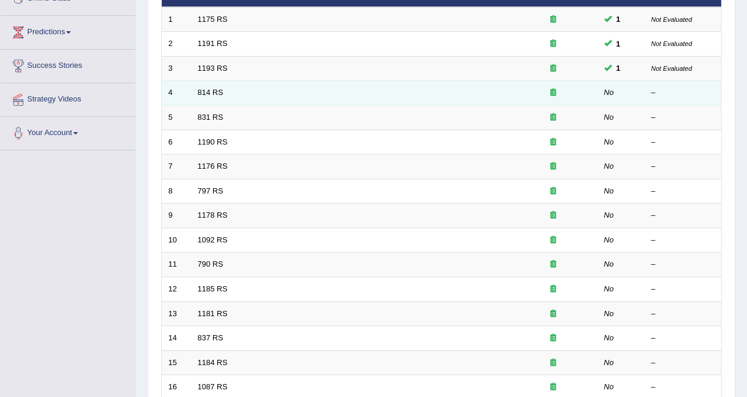
click at [223, 91] on td "814 RS" at bounding box center [350, 93] width 318 height 25
click at [218, 93] on link "814 RS" at bounding box center [210, 92] width 25 height 9
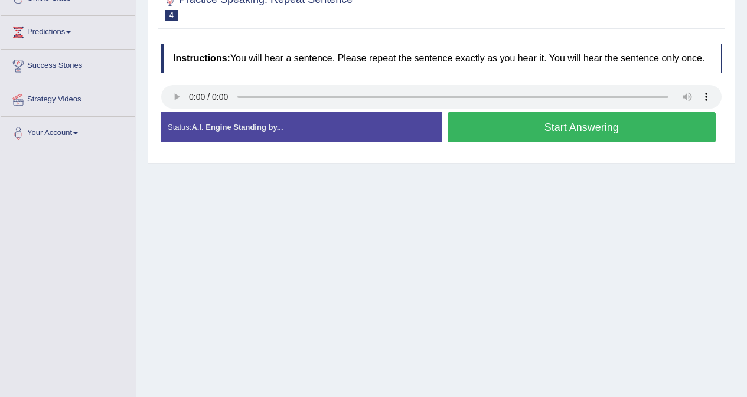
click at [480, 129] on button "Start Answering" at bounding box center [581, 127] width 269 height 30
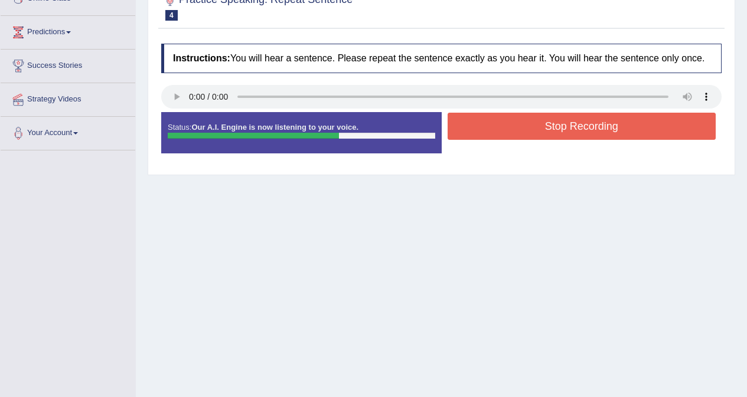
click at [551, 132] on button "Stop Recording" at bounding box center [581, 126] width 269 height 27
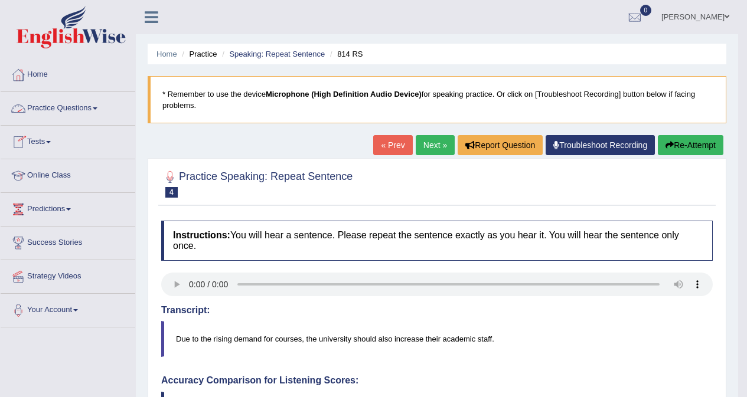
click at [63, 110] on link "Practice Questions" at bounding box center [68, 107] width 135 height 30
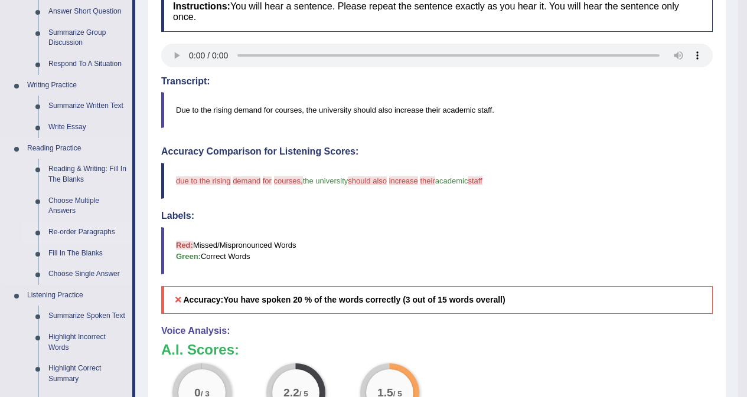
scroll to position [236, 0]
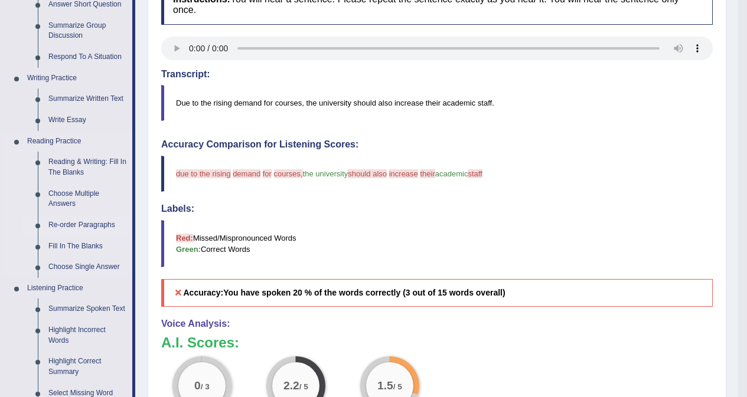
click at [92, 227] on link "Re-order Paragraphs" at bounding box center [87, 225] width 89 height 21
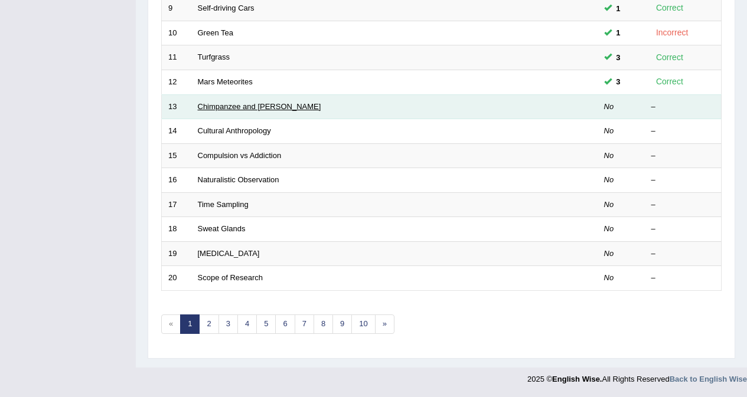
click at [252, 109] on link "Chimpanzee and [PERSON_NAME]" at bounding box center [259, 106] width 123 height 9
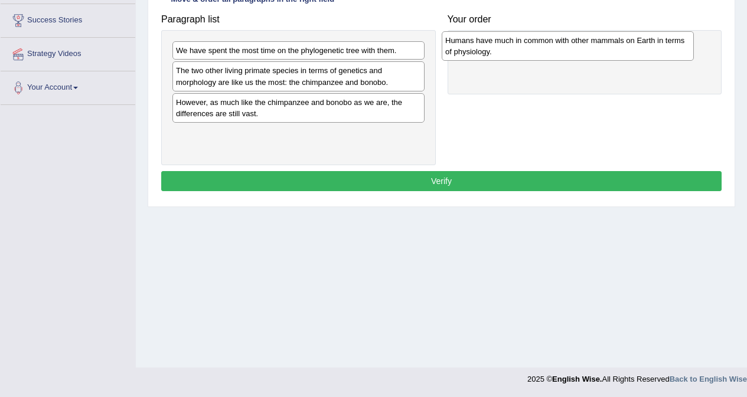
drag, startPoint x: 273, startPoint y: 113, endPoint x: 542, endPoint y: 51, distance: 276.2
click at [542, 51] on div "Humans have much in common with other mammals on Earth in terms of physiology." at bounding box center [567, 46] width 252 height 30
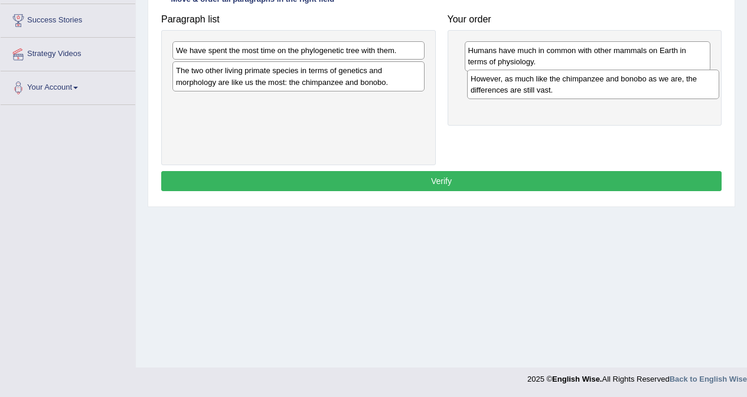
drag, startPoint x: 274, startPoint y: 107, endPoint x: 568, endPoint y: 84, distance: 295.4
click at [568, 84] on div "However, as much like the chimpanzee and bonobo as we are, the differences are …" at bounding box center [593, 85] width 252 height 30
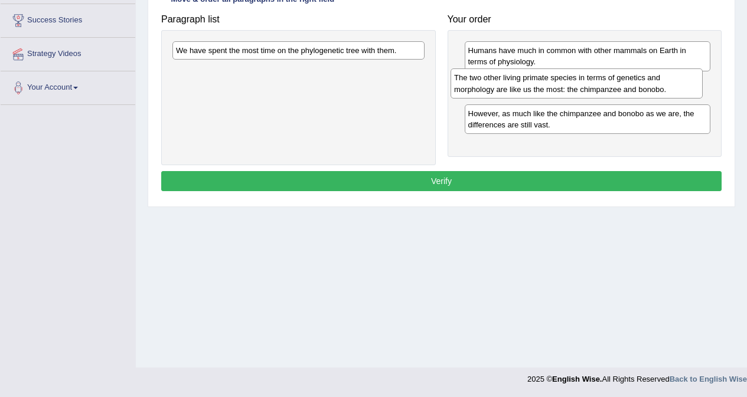
drag, startPoint x: 284, startPoint y: 75, endPoint x: 562, endPoint y: 82, distance: 278.1
click at [562, 82] on div "The two other living primate species in terms of genetics and morphology are li…" at bounding box center [576, 83] width 252 height 30
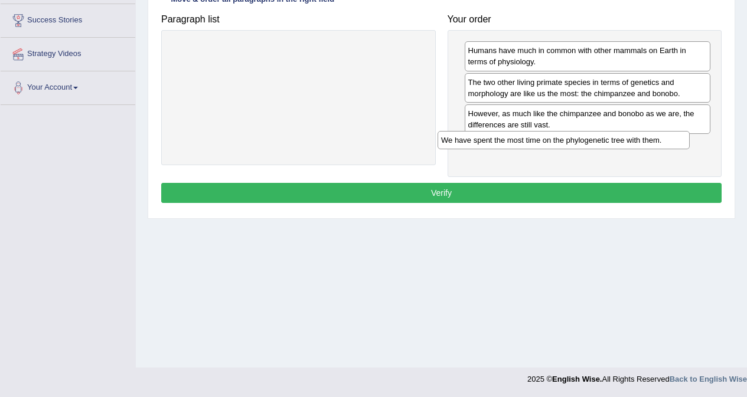
drag, startPoint x: 332, startPoint y: 50, endPoint x: 597, endPoint y: 139, distance: 279.6
click at [597, 139] on div "We have spent the most time on the phylogenetic tree with them." at bounding box center [563, 140] width 252 height 18
click at [454, 197] on button "Verify" at bounding box center [441, 193] width 560 height 20
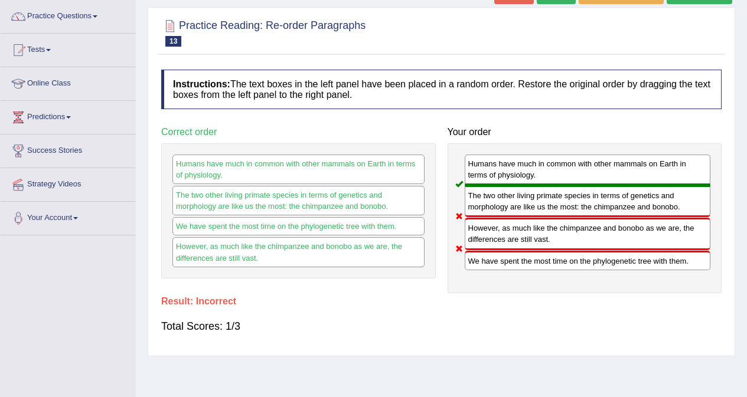
scroll to position [45, 0]
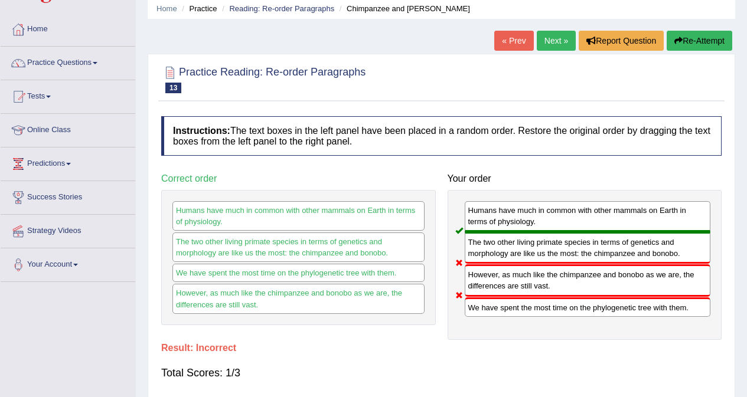
click at [693, 42] on button "Re-Attempt" at bounding box center [699, 41] width 66 height 20
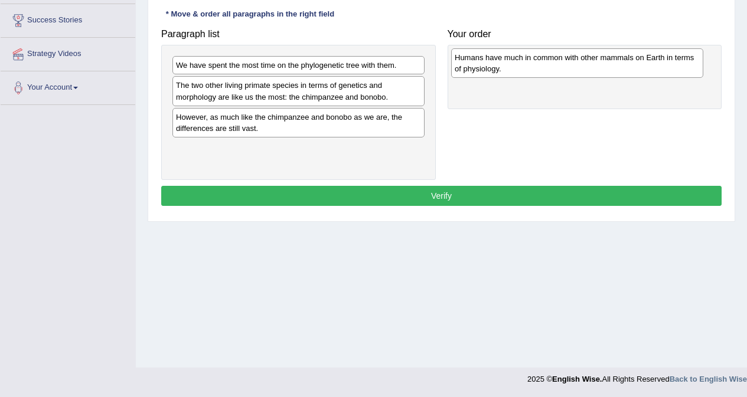
drag, startPoint x: 243, startPoint y: 122, endPoint x: 521, endPoint y: 62, distance: 284.9
click at [521, 62] on div "Humans have much in common with other mammals on Earth in terms of physiology." at bounding box center [577, 63] width 252 height 30
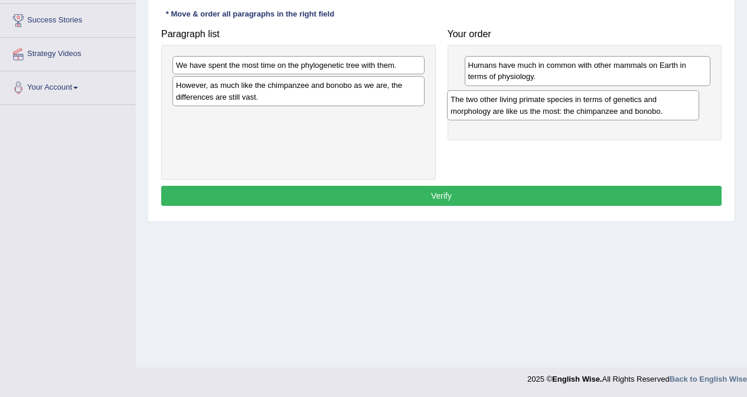
drag, startPoint x: 299, startPoint y: 90, endPoint x: 573, endPoint y: 104, distance: 274.8
click at [573, 104] on div "The two other living primate species in terms of genetics and morphology are li…" at bounding box center [573, 105] width 252 height 30
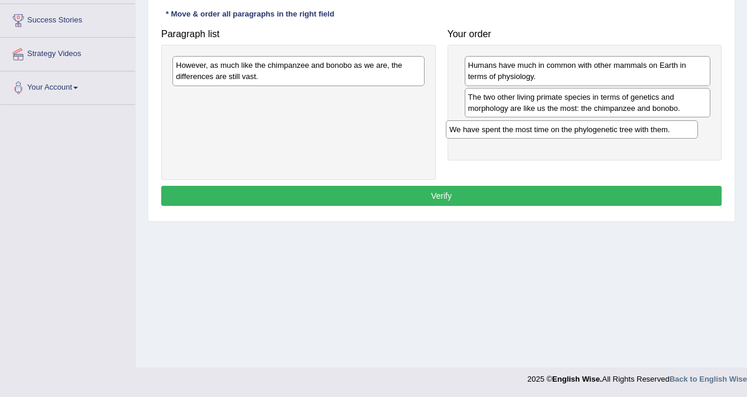
drag, startPoint x: 291, startPoint y: 66, endPoint x: 564, endPoint y: 130, distance: 280.7
click at [564, 130] on div "We have spent the most time on the phylogenetic tree with them." at bounding box center [572, 129] width 252 height 18
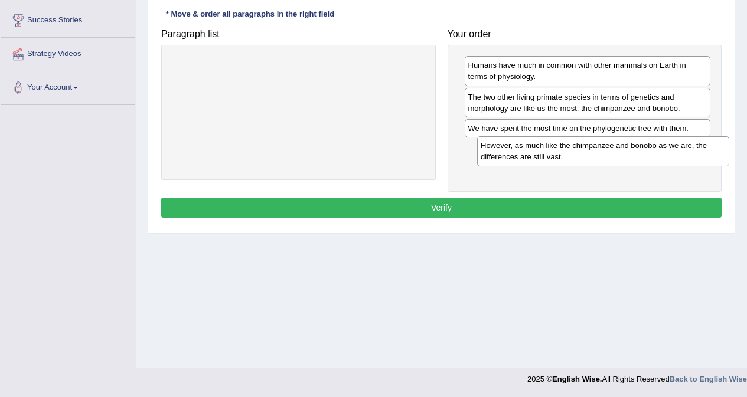
drag, startPoint x: 329, startPoint y: 70, endPoint x: 634, endPoint y: 150, distance: 315.5
click at [634, 150] on div "However, as much like the chimpanzee and bonobo as we are, the differences are …" at bounding box center [603, 151] width 252 height 30
click at [519, 209] on button "Verify" at bounding box center [441, 208] width 560 height 20
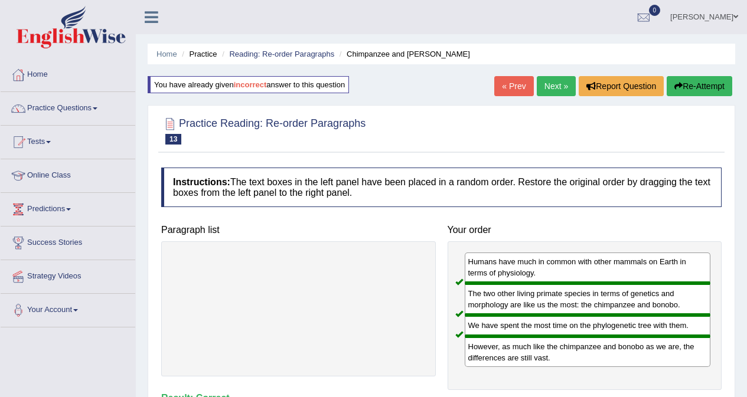
click at [555, 83] on link "Next »" at bounding box center [555, 86] width 39 height 20
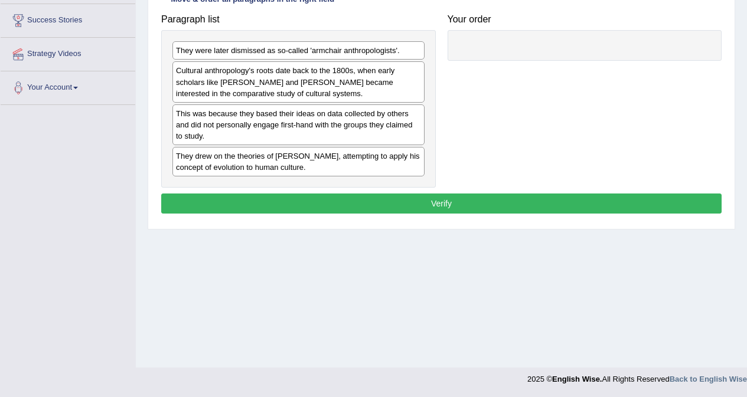
scroll to position [222, 0]
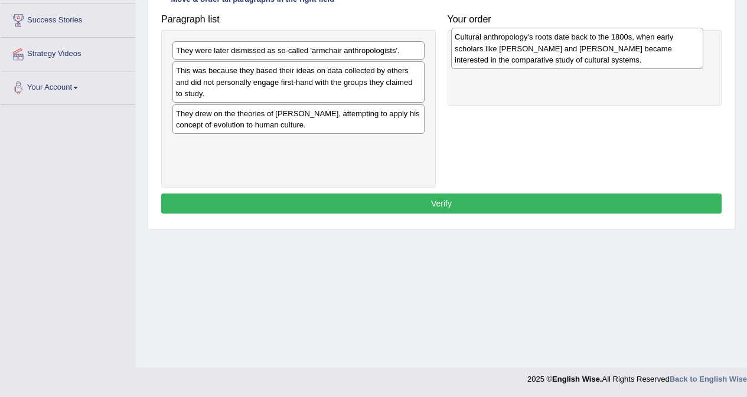
drag, startPoint x: 287, startPoint y: 89, endPoint x: 565, endPoint y: 55, distance: 280.6
click at [565, 55] on div "Cultural anthropology's roots date back to the 1800s, when early scholars like …" at bounding box center [577, 48] width 252 height 41
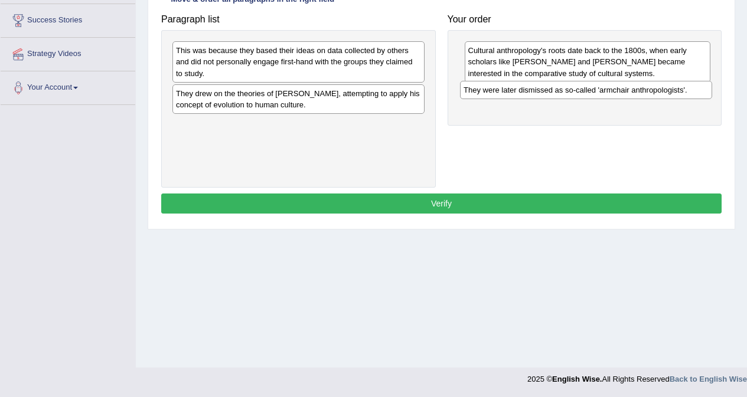
drag, startPoint x: 359, startPoint y: 51, endPoint x: 648, endPoint y: 91, distance: 291.9
click at [647, 91] on div "They were later dismissed as so-called 'armchair anthropologists'." at bounding box center [586, 90] width 252 height 18
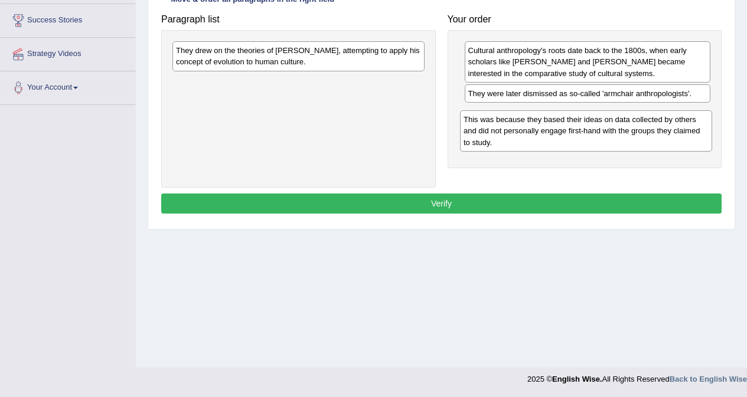
drag, startPoint x: 330, startPoint y: 61, endPoint x: 617, endPoint y: 130, distance: 295.5
click at [617, 130] on div "This was because they based their ideas on data collected by others and did not…" at bounding box center [586, 130] width 252 height 41
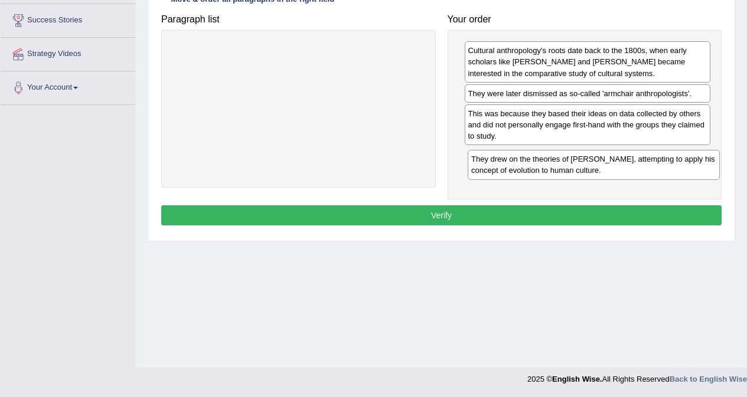
drag, startPoint x: 323, startPoint y: 62, endPoint x: 618, endPoint y: 171, distance: 314.4
click at [618, 171] on div "They drew on the theories of Charles Darwin, attempting to apply his concept of…" at bounding box center [593, 165] width 252 height 30
click at [534, 215] on button "Verify" at bounding box center [441, 215] width 560 height 20
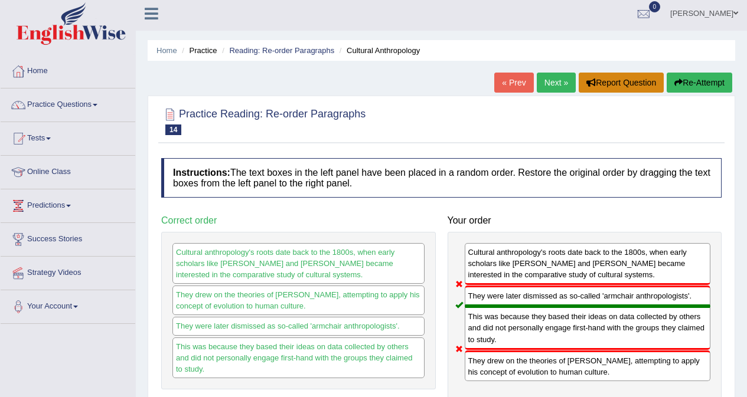
scroll to position [0, 0]
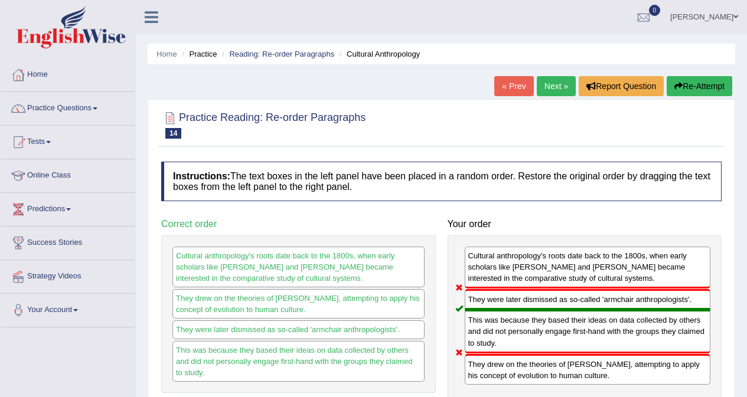
click at [685, 89] on button "Re-Attempt" at bounding box center [699, 86] width 66 height 20
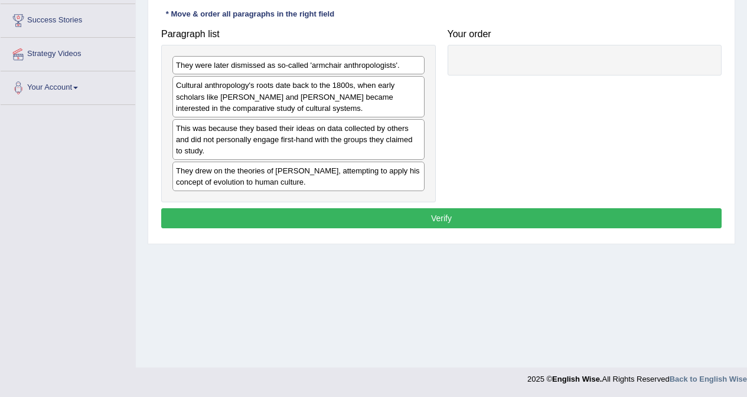
scroll to position [222, 0]
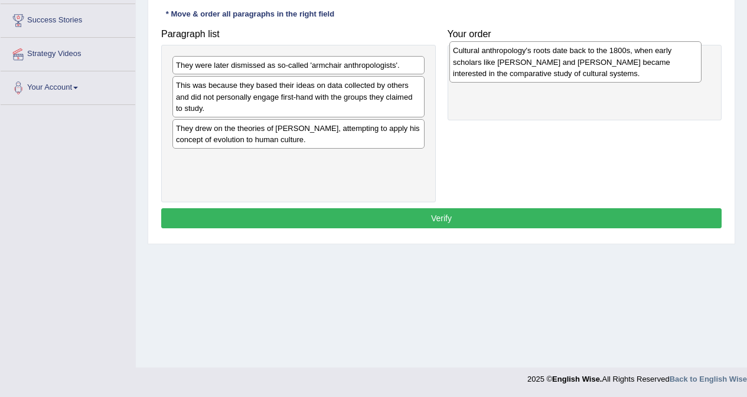
drag, startPoint x: 286, startPoint y: 96, endPoint x: 562, endPoint y: 61, distance: 279.0
click at [562, 61] on div "Cultural anthropology's roots date back to the 1800s, when early scholars like …" at bounding box center [575, 61] width 252 height 41
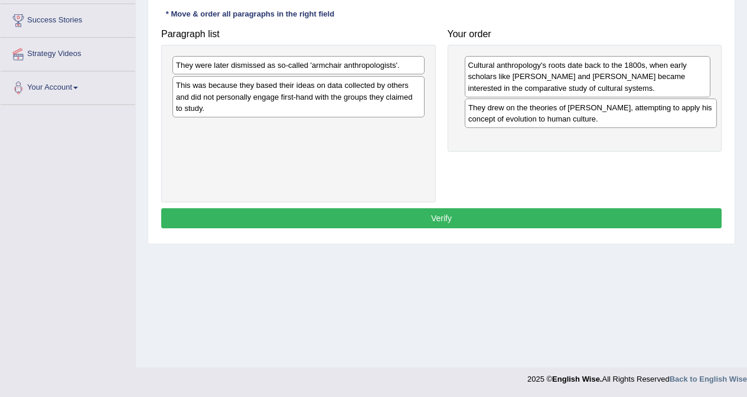
drag, startPoint x: 283, startPoint y: 140, endPoint x: 575, endPoint y: 119, distance: 292.9
click at [575, 119] on div "They drew on the theories of [PERSON_NAME], attempting to apply his concept of …" at bounding box center [590, 114] width 252 height 30
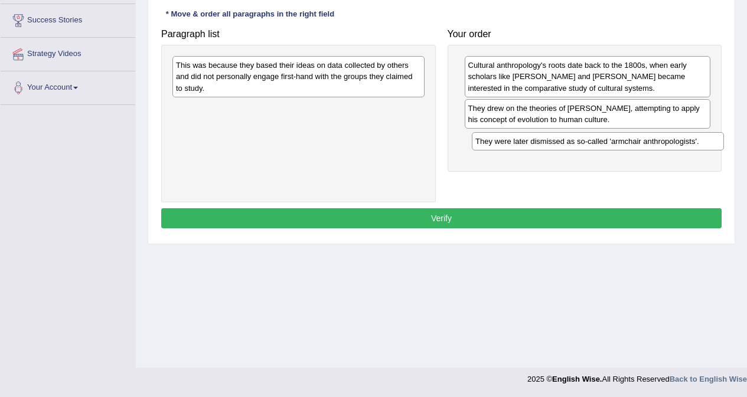
drag, startPoint x: 302, startPoint y: 68, endPoint x: 601, endPoint y: 144, distance: 308.8
click at [601, 144] on div "They were later dismissed as so-called 'armchair anthropologists'." at bounding box center [598, 141] width 252 height 18
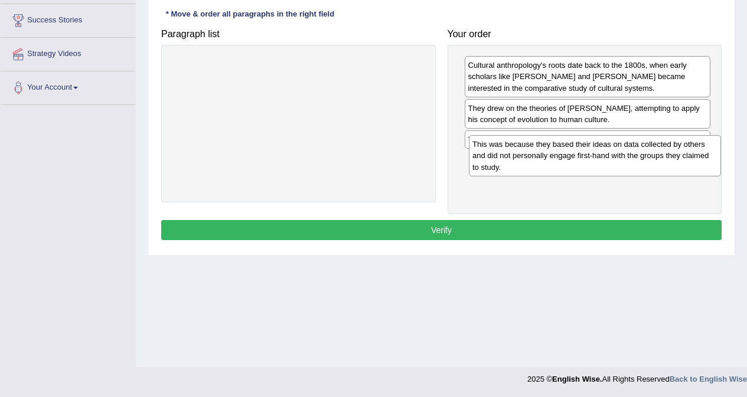
drag, startPoint x: 318, startPoint y: 83, endPoint x: 614, endPoint y: 162, distance: 306.6
click at [614, 162] on div "This was because they based their ideas on data collected by others and did not…" at bounding box center [595, 155] width 252 height 41
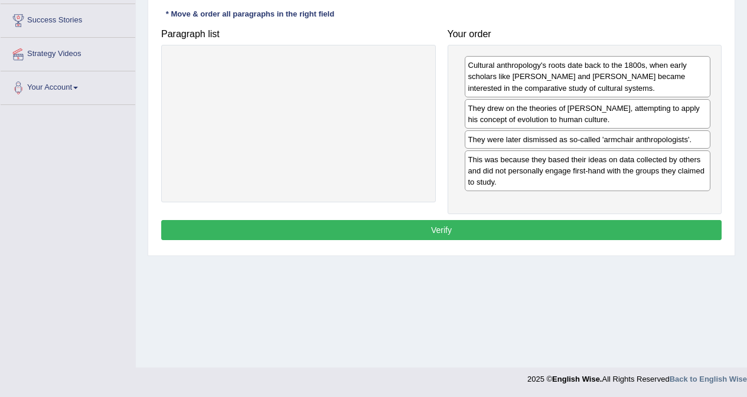
click at [530, 231] on button "Verify" at bounding box center [441, 230] width 560 height 20
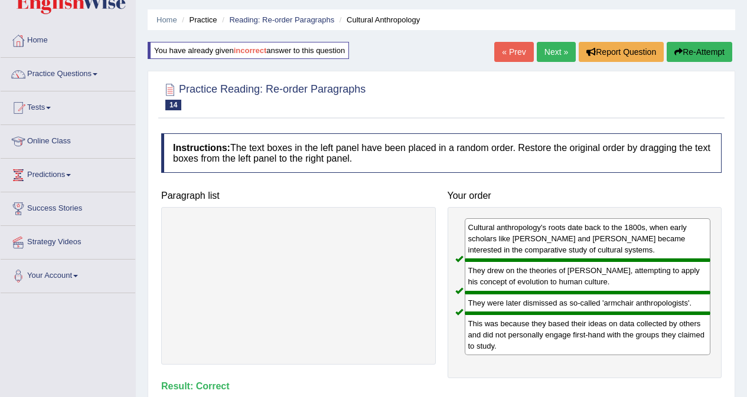
scroll to position [0, 0]
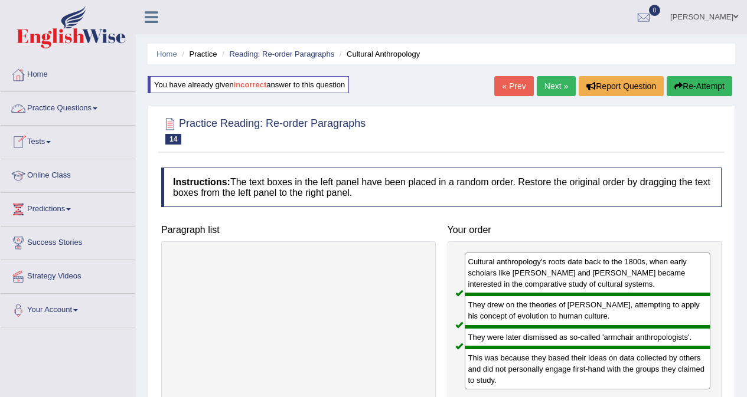
click at [70, 106] on link "Practice Questions" at bounding box center [68, 107] width 135 height 30
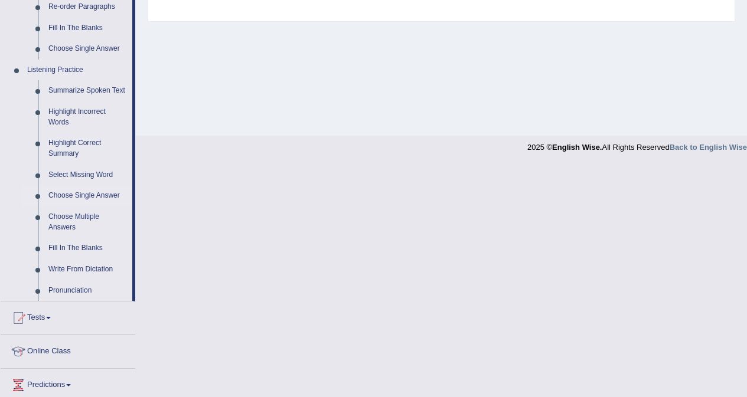
scroll to position [354, 0]
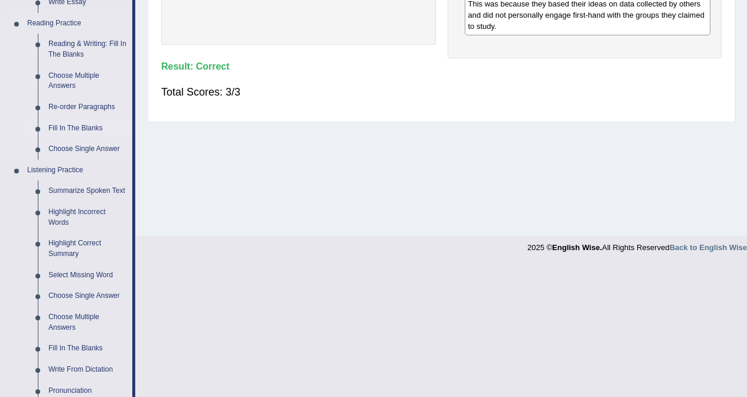
click at [90, 127] on link "Fill In The Blanks" at bounding box center [87, 128] width 89 height 21
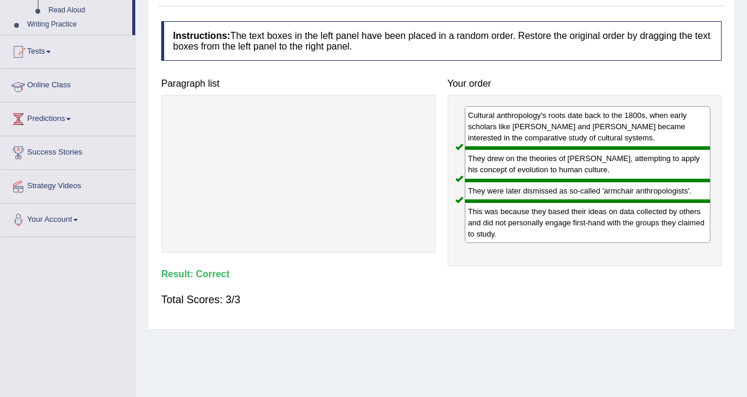
scroll to position [205, 0]
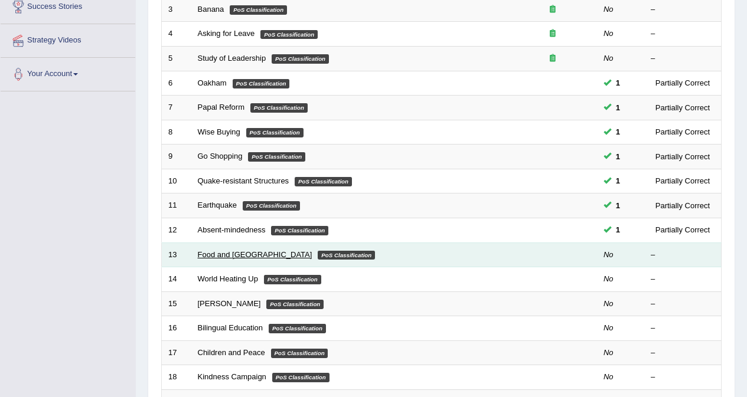
click at [222, 256] on link "Food and [GEOGRAPHIC_DATA]" at bounding box center [255, 254] width 114 height 9
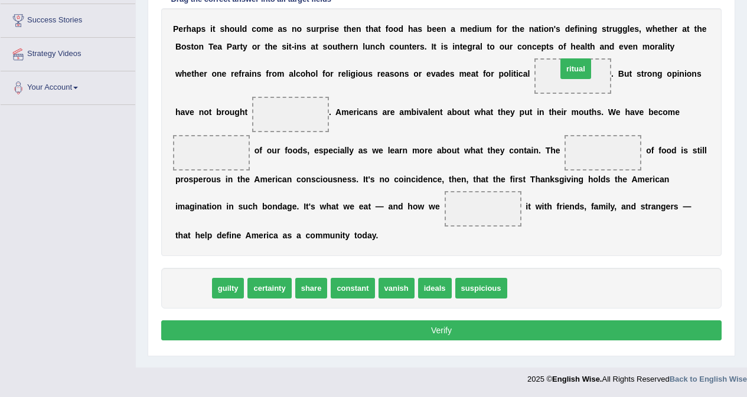
drag, startPoint x: 191, startPoint y: 287, endPoint x: 573, endPoint y: 67, distance: 440.5
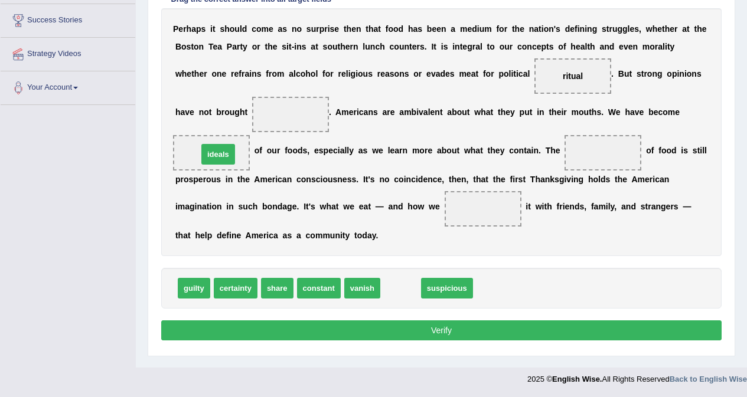
drag, startPoint x: 399, startPoint y: 292, endPoint x: 217, endPoint y: 158, distance: 226.3
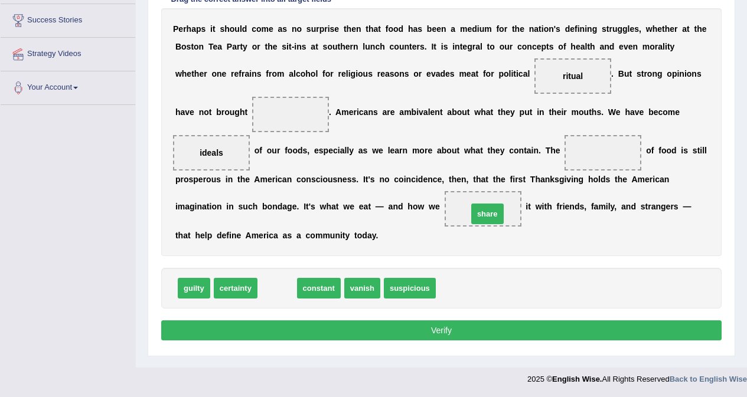
drag, startPoint x: 271, startPoint y: 289, endPoint x: 477, endPoint y: 215, distance: 219.5
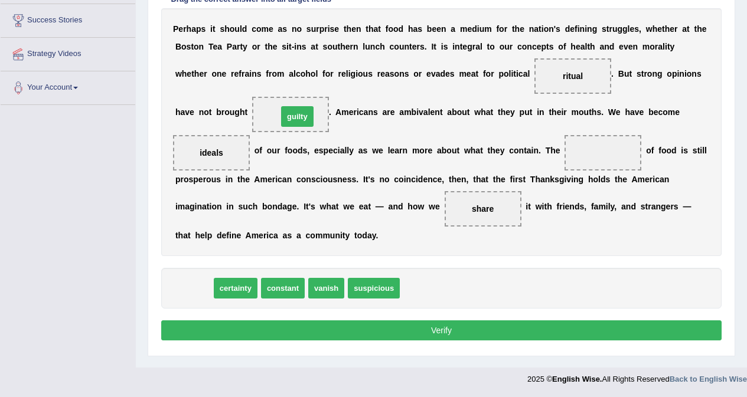
drag, startPoint x: 195, startPoint y: 293, endPoint x: 296, endPoint y: 123, distance: 197.2
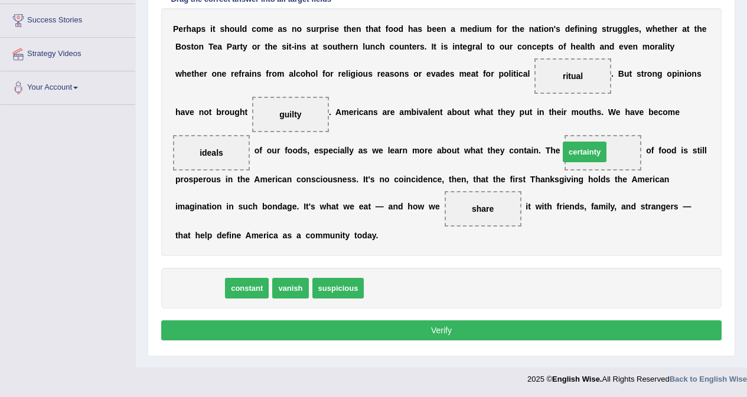
drag, startPoint x: 185, startPoint y: 289, endPoint x: 567, endPoint y: 155, distance: 404.9
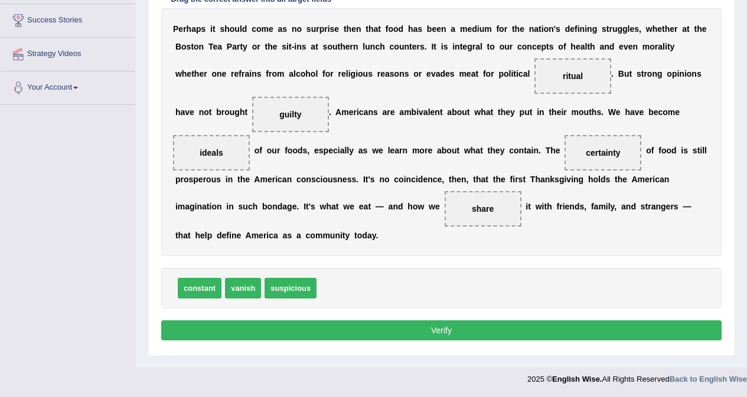
click at [453, 331] on button "Verify" at bounding box center [441, 330] width 560 height 20
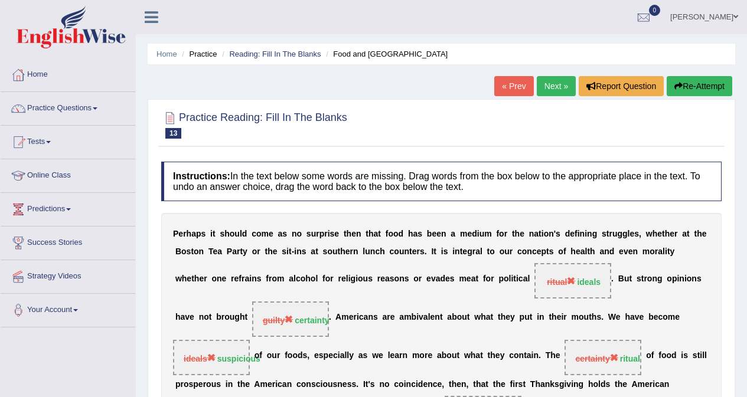
click at [549, 84] on link "Next »" at bounding box center [555, 86] width 39 height 20
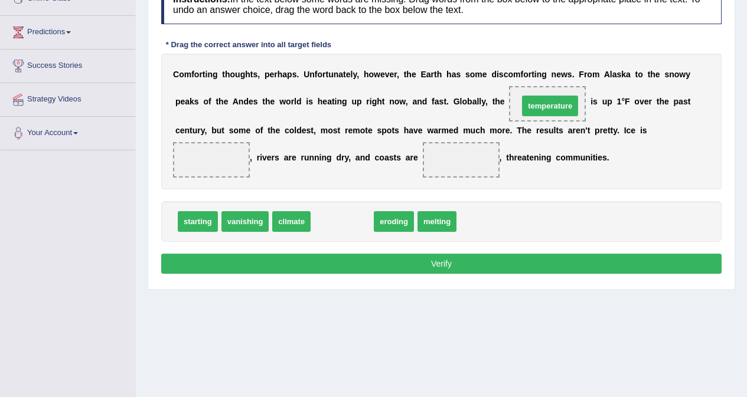
drag, startPoint x: 349, startPoint y: 224, endPoint x: 557, endPoint y: 108, distance: 237.8
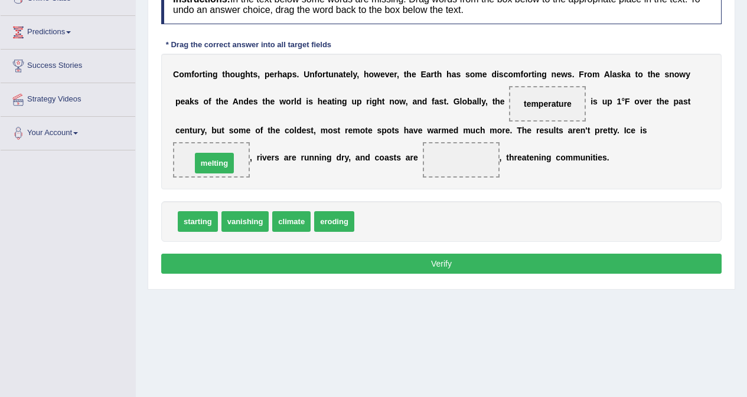
drag, startPoint x: 371, startPoint y: 222, endPoint x: 208, endPoint y: 164, distance: 173.1
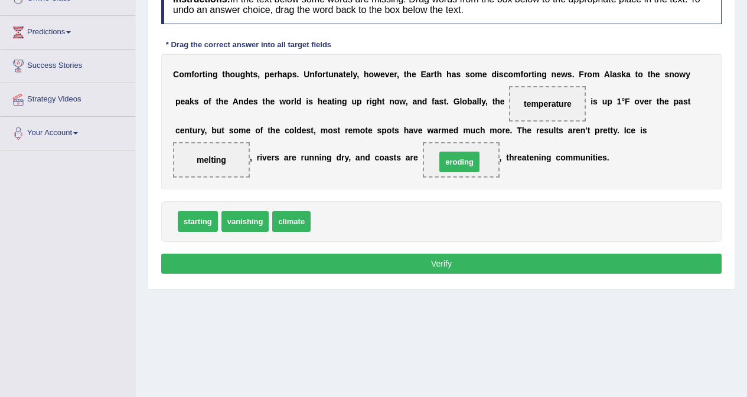
drag, startPoint x: 332, startPoint y: 225, endPoint x: 453, endPoint y: 168, distance: 134.4
click at [437, 262] on button "Verify" at bounding box center [441, 264] width 560 height 20
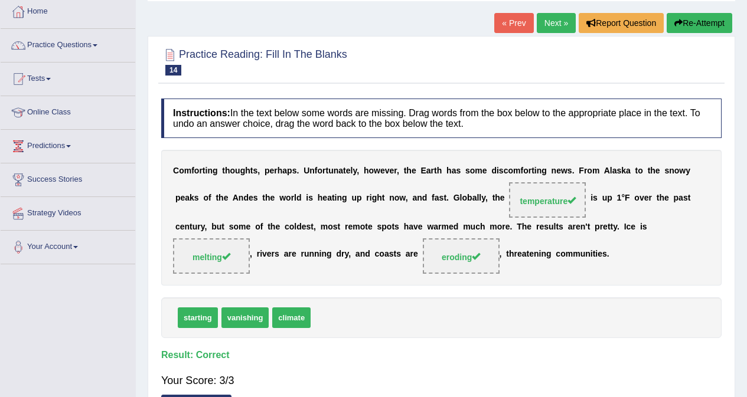
scroll to position [59, 0]
